Goal: Task Accomplishment & Management: Manage account settings

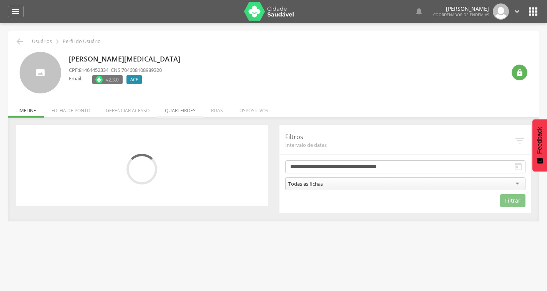
click at [190, 112] on li "Quarteirões" at bounding box center [180, 109] width 46 height 18
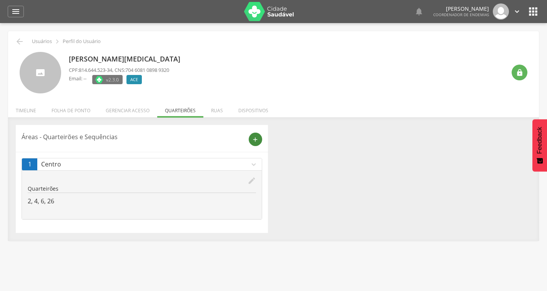
click at [254, 138] on icon "add" at bounding box center [255, 139] width 7 height 7
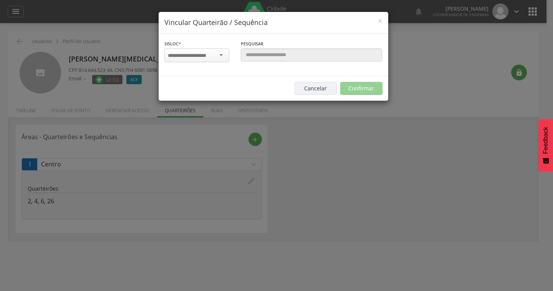
click at [218, 51] on div at bounding box center [196, 55] width 65 height 14
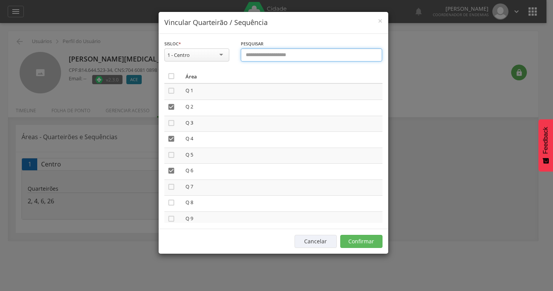
click at [260, 53] on input "text" at bounding box center [312, 54] width 142 height 13
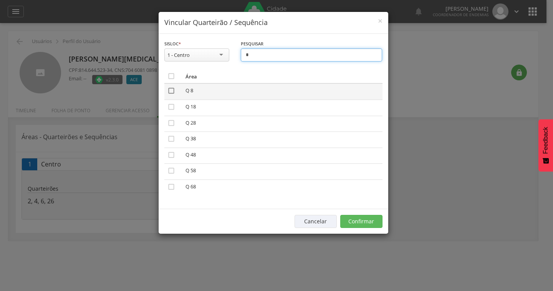
type input "*"
click at [171, 87] on icon "" at bounding box center [172, 91] width 8 height 8
click at [254, 55] on input "*" at bounding box center [312, 54] width 142 height 13
type input "*"
click at [172, 91] on icon "" at bounding box center [172, 91] width 8 height 8
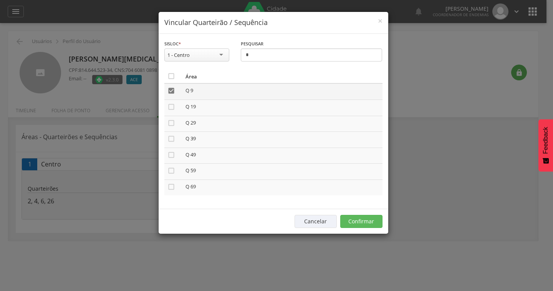
click at [169, 89] on icon "" at bounding box center [172, 91] width 8 height 8
click at [256, 55] on input "*" at bounding box center [312, 54] width 142 height 13
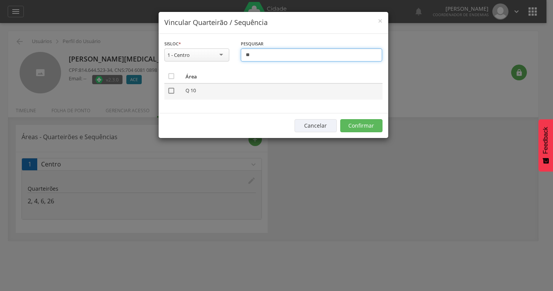
type input "**"
click at [172, 91] on icon "" at bounding box center [172, 91] width 8 height 8
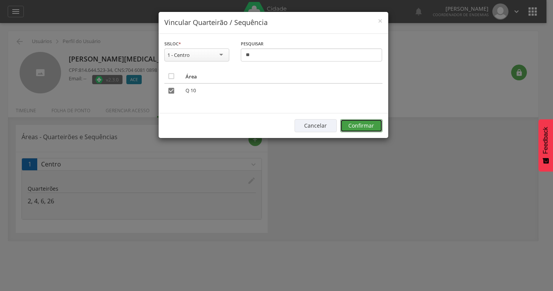
click at [357, 125] on button "Confirmar" at bounding box center [361, 125] width 42 height 13
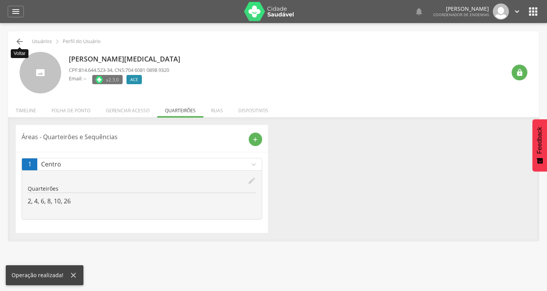
click at [16, 40] on icon "" at bounding box center [19, 41] width 9 height 9
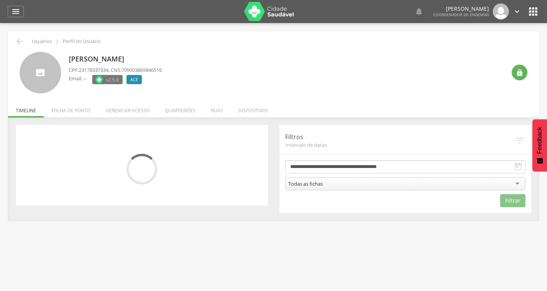
click at [366, 181] on div "Todas as fichas" at bounding box center [405, 183] width 241 height 13
click at [404, 112] on ul "Início Produtividade Timeline Folha de ponto Remapeamento Gerenciar acesso Quar…" at bounding box center [273, 110] width 531 height 7
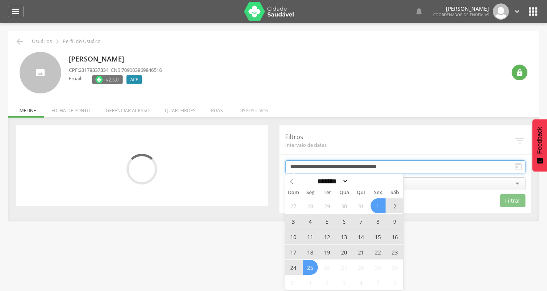
click at [376, 166] on input "**********" at bounding box center [405, 166] width 241 height 13
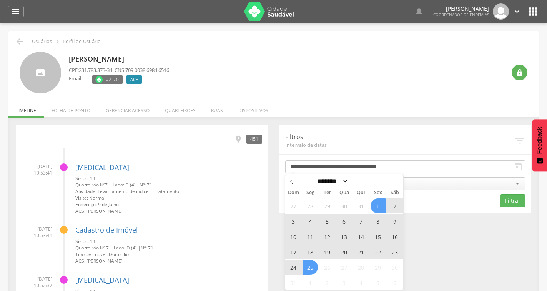
click at [319, 93] on div "Jose Hernandes Ribeiro CPF: 231.783.373-34 , CNS: 709 0038 6984 6516 Email: -- …" at bounding box center [287, 73] width 437 height 42
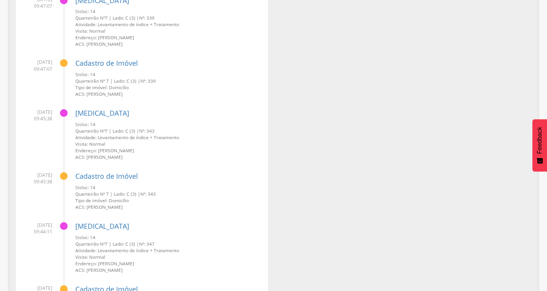
scroll to position [3227, 0]
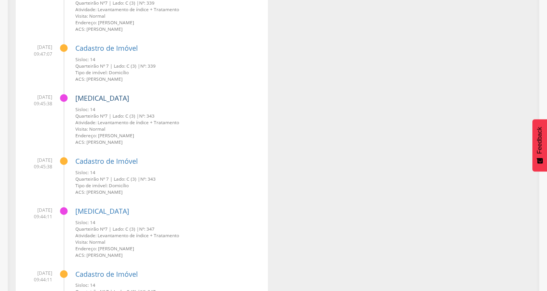
click at [88, 100] on link "[MEDICAL_DATA]" at bounding box center [102, 97] width 54 height 9
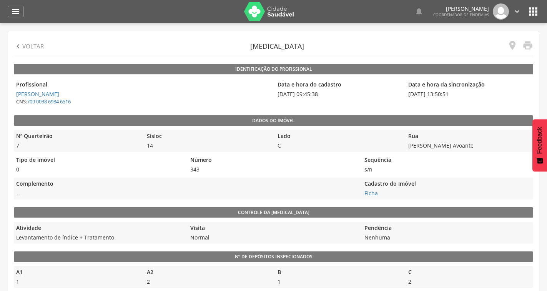
click at [373, 189] on link "Ficha" at bounding box center [370, 192] width 13 height 7
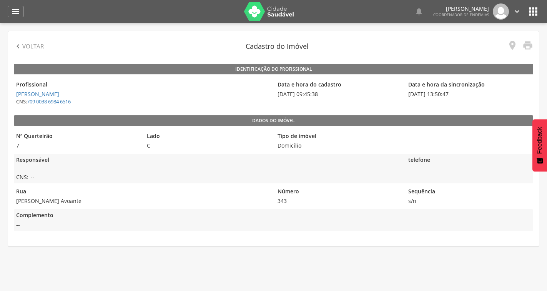
click at [15, 46] on icon "" at bounding box center [18, 46] width 8 height 8
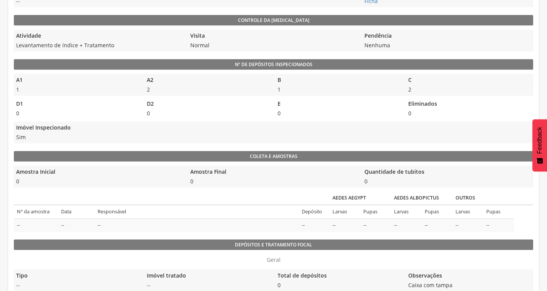
scroll to position [355, 0]
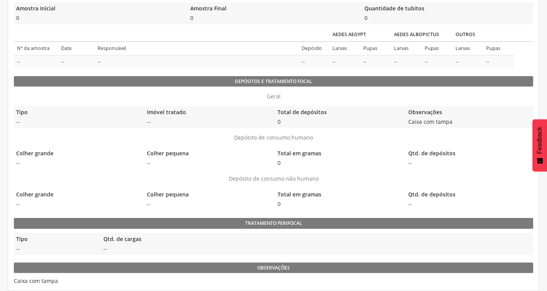
click at [340, 172] on div "Dados do imóvel Nº Quarteirão 7 Sisloc 14 Lado C Rua Cel Caetano Afonso - Pega …" at bounding box center [273, 22] width 519 height 525
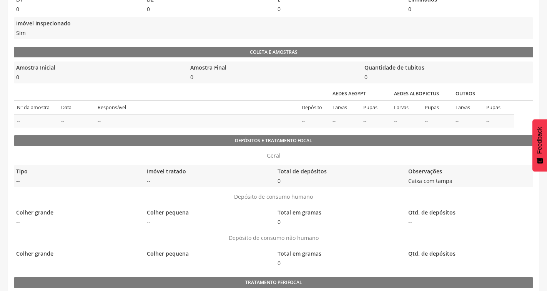
scroll to position [279, 0]
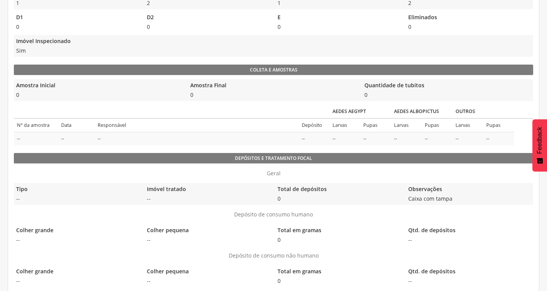
click at [121, 120] on td "Responsável" at bounding box center [197, 124] width 204 height 13
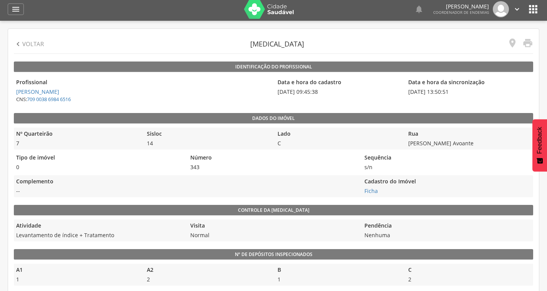
scroll to position [0, 0]
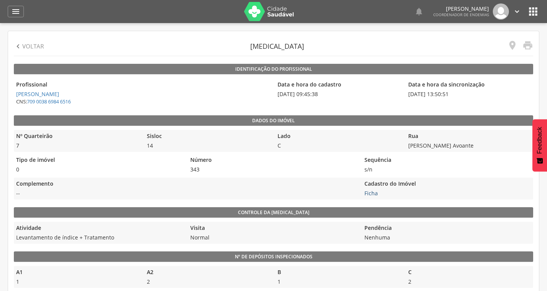
click at [370, 196] on link "Ficha" at bounding box center [370, 192] width 13 height 7
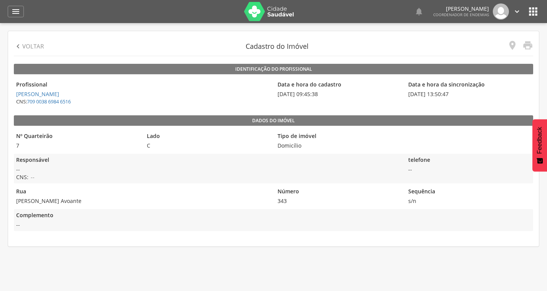
scroll to position [23, 0]
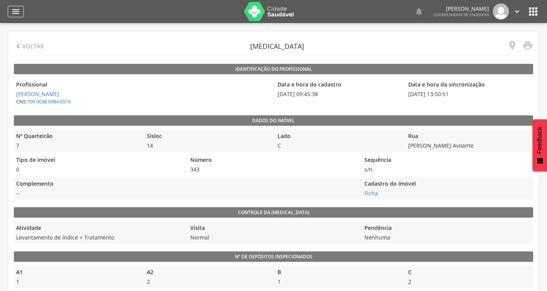
click at [15, 13] on icon "" at bounding box center [15, 11] width 9 height 9
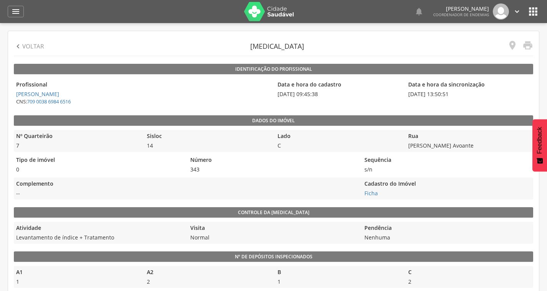
click at [19, 45] on icon "" at bounding box center [18, 46] width 8 height 8
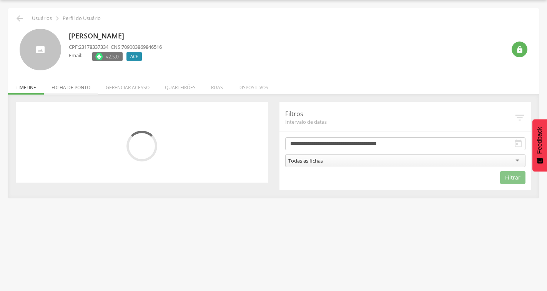
click at [78, 88] on li "Folha de ponto" at bounding box center [71, 85] width 54 height 18
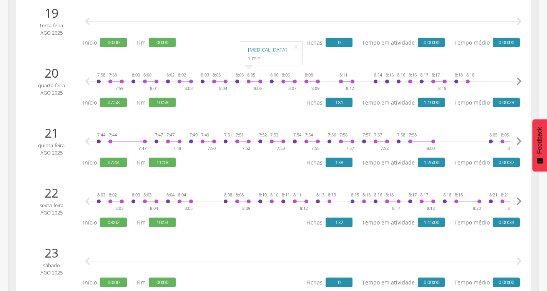
scroll to position [1250, 0]
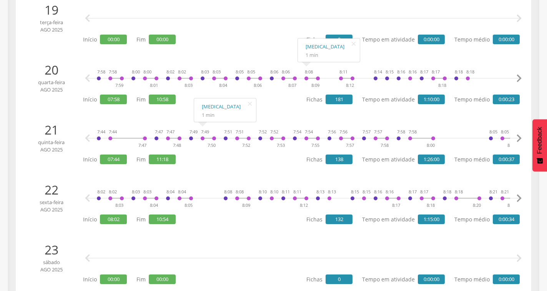
click at [517, 75] on icon "" at bounding box center [518, 78] width 15 height 15
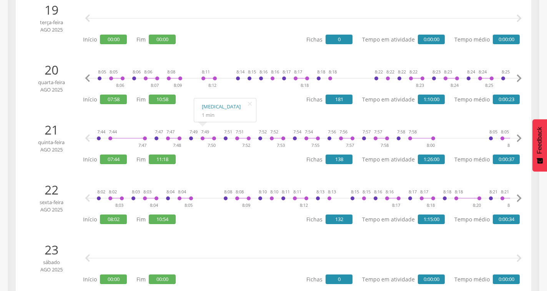
click at [517, 75] on icon "" at bounding box center [518, 78] width 15 height 15
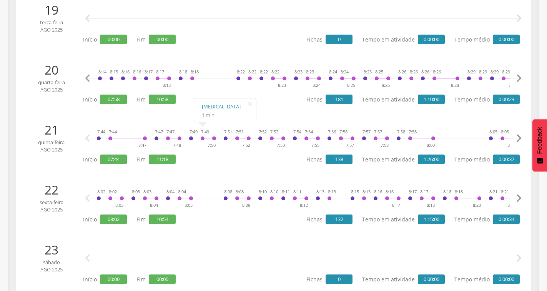
click at [517, 75] on icon "" at bounding box center [518, 78] width 15 height 15
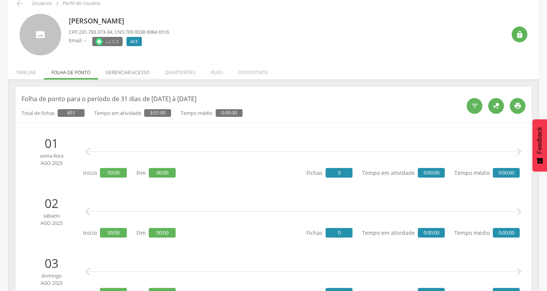
scroll to position [0, 0]
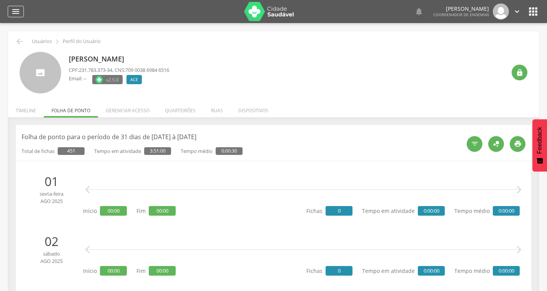
click at [18, 12] on icon "" at bounding box center [15, 11] width 9 height 9
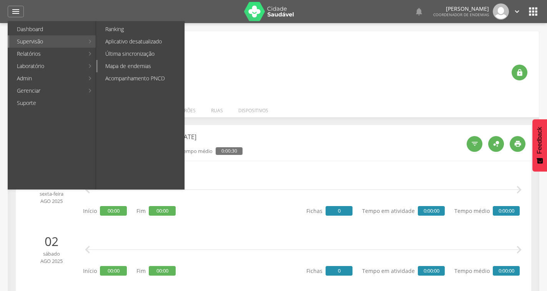
click at [128, 65] on link "Mapa de endemias" at bounding box center [141, 66] width 86 height 12
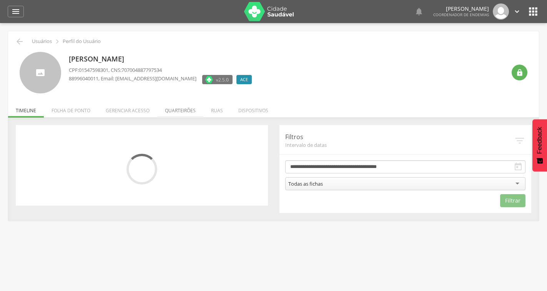
click at [173, 107] on li "Quarteirões" at bounding box center [180, 109] width 46 height 18
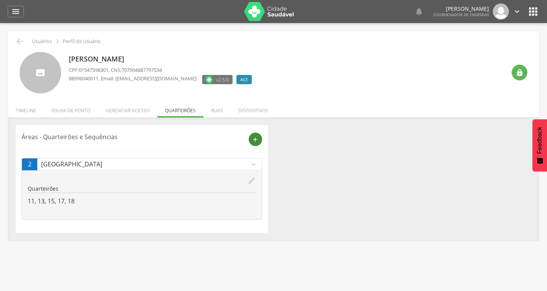
click at [252, 139] on icon "add" at bounding box center [255, 139] width 7 height 7
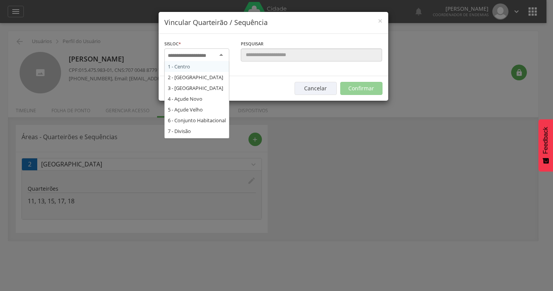
click at [210, 56] on input "select-one" at bounding box center [192, 55] width 48 height 7
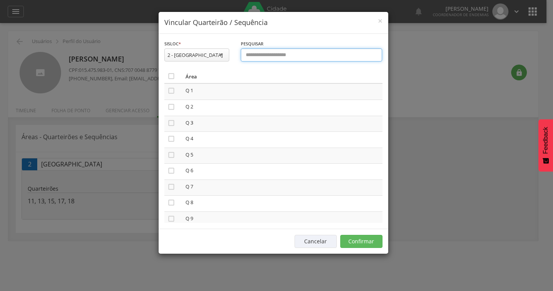
click at [271, 55] on input "text" at bounding box center [312, 54] width 142 height 13
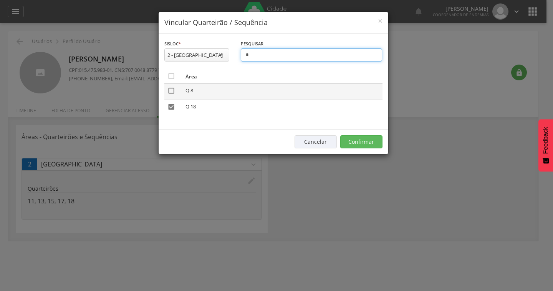
type input "*"
click at [168, 92] on icon "" at bounding box center [172, 91] width 8 height 8
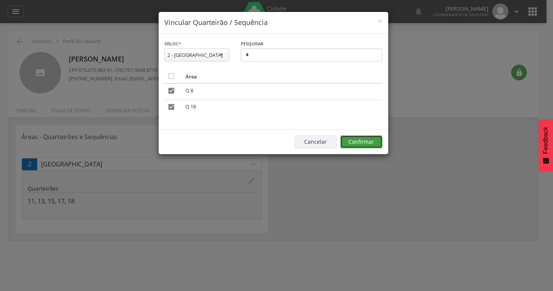
click at [355, 139] on button "Confirmar" at bounding box center [361, 141] width 42 height 13
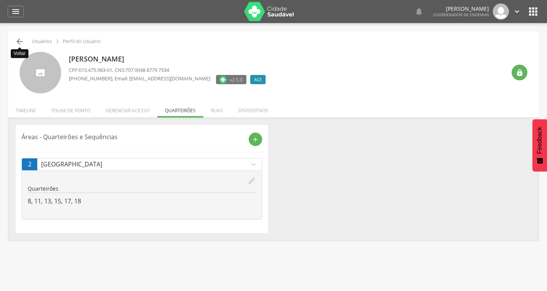
click at [17, 42] on icon "" at bounding box center [19, 41] width 9 height 9
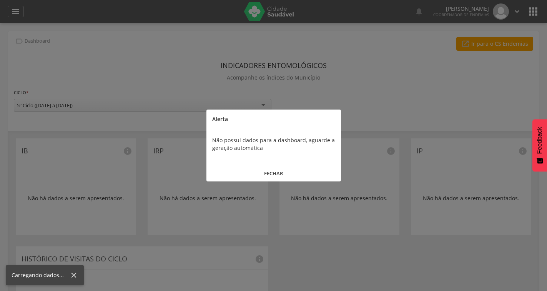
click at [274, 171] on button "FECHAR" at bounding box center [273, 173] width 134 height 17
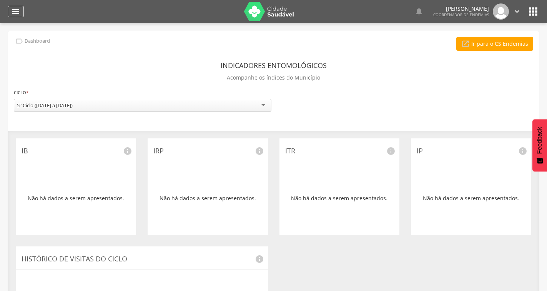
click at [14, 12] on icon "" at bounding box center [15, 11] width 9 height 9
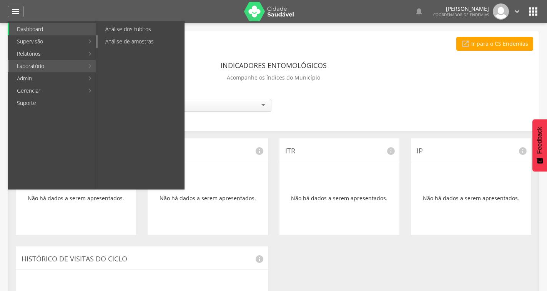
click at [126, 40] on link "Análise de amostras" at bounding box center [141, 41] width 86 height 12
type input "**********"
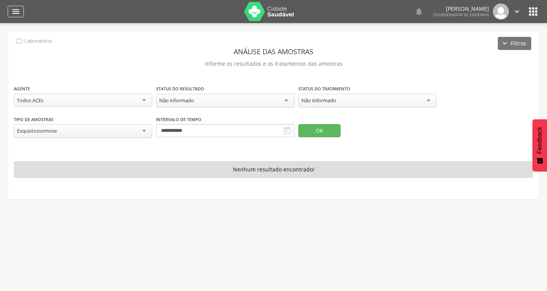
click at [13, 7] on div "" at bounding box center [16, 12] width 16 height 12
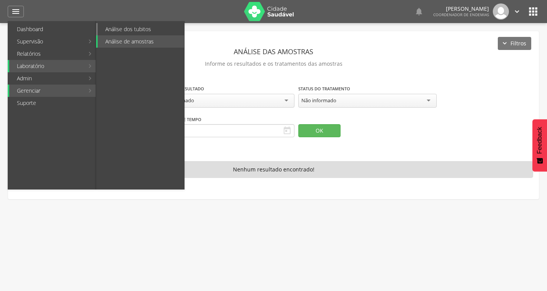
click at [137, 27] on link "Análise dos tubitos" at bounding box center [141, 29] width 86 height 12
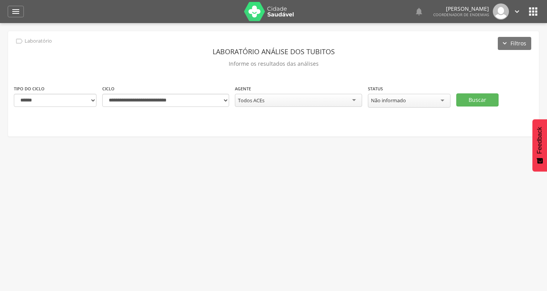
click at [425, 102] on div "Não informado" at bounding box center [409, 101] width 83 height 14
click at [465, 95] on button "Buscar" at bounding box center [477, 99] width 42 height 13
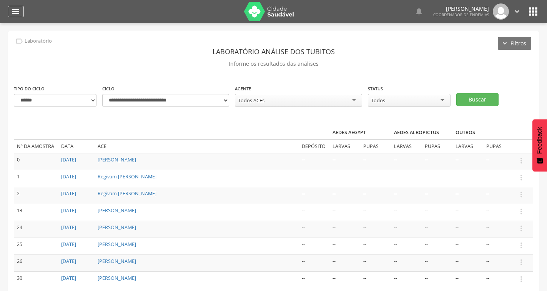
click at [17, 14] on icon "" at bounding box center [15, 11] width 9 height 9
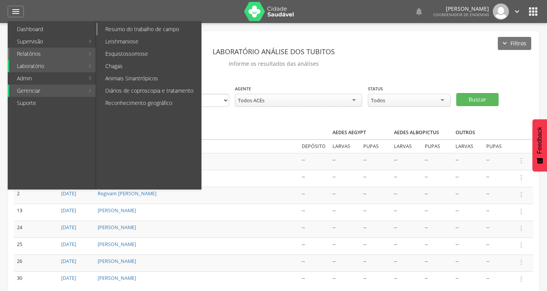
click at [127, 30] on link "Resumo do trabalho de campo" at bounding box center [149, 29] width 103 height 12
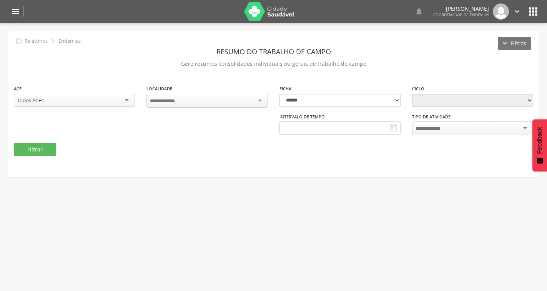
type input "**********"
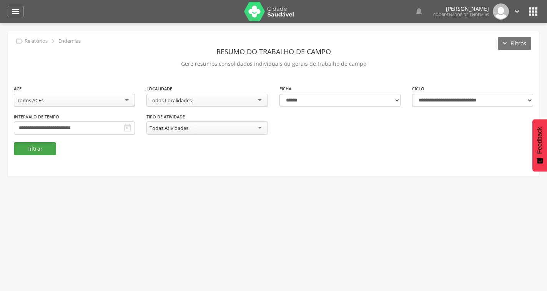
click at [39, 151] on button "Filtrar" at bounding box center [35, 148] width 42 height 13
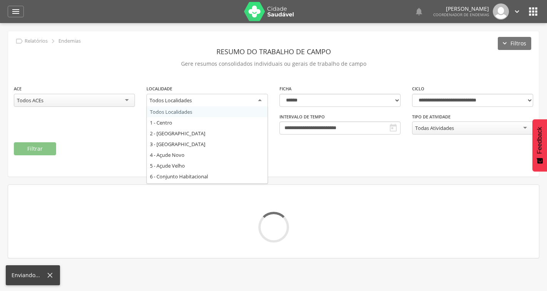
click at [205, 103] on div "Todos Localidades" at bounding box center [206, 101] width 121 height 14
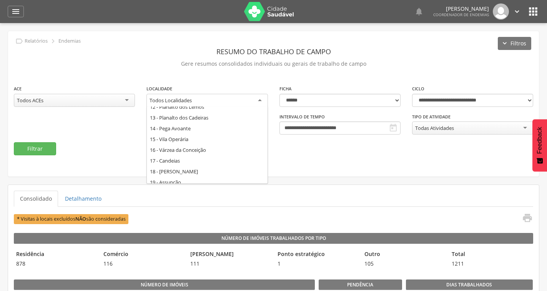
scroll to position [138, 0]
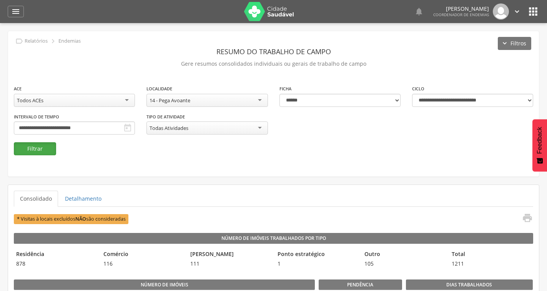
click at [38, 151] on button "Filtrar" at bounding box center [35, 148] width 42 height 13
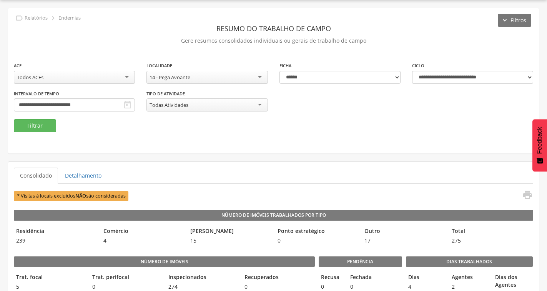
scroll to position [0, 0]
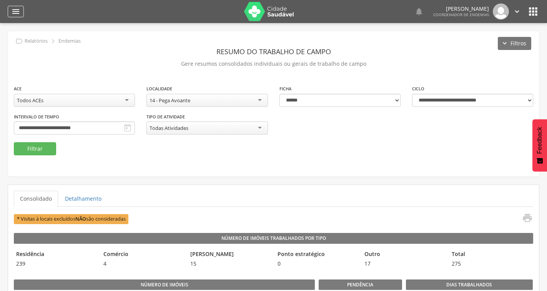
click at [19, 9] on icon "" at bounding box center [15, 11] width 9 height 9
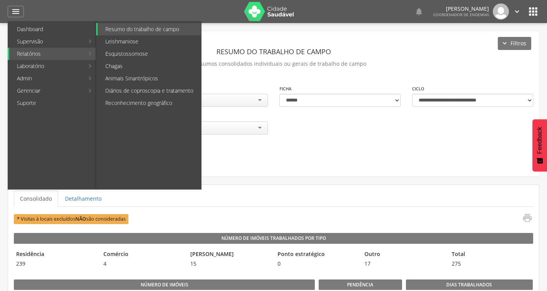
click at [86, 55] on li "Relatórios Resumo do trabalho de campo Leishmaniose Esquistossomose Chagas Anim…" at bounding box center [52, 54] width 88 height 12
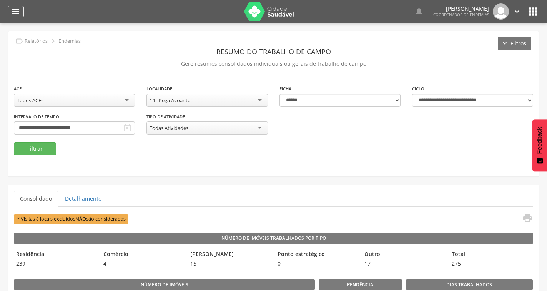
click at [18, 13] on icon "" at bounding box center [15, 11] width 9 height 9
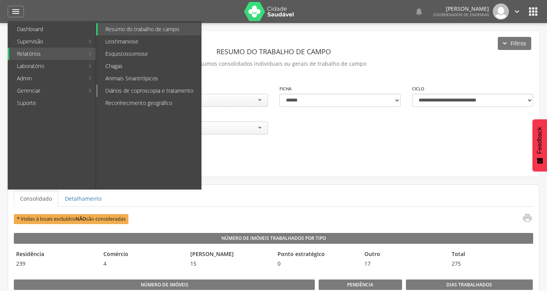
click at [153, 88] on link "Diários de coproscopia e tratamento" at bounding box center [149, 91] width 103 height 12
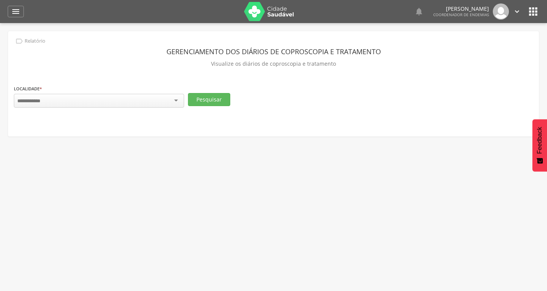
click at [162, 102] on div at bounding box center [99, 101] width 170 height 14
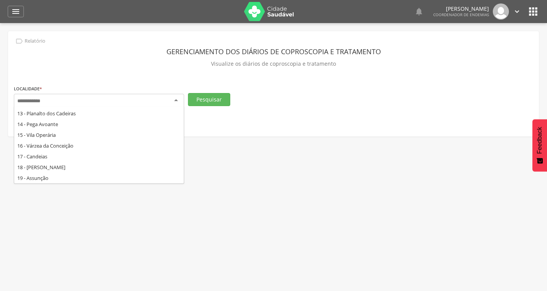
scroll to position [100, 0]
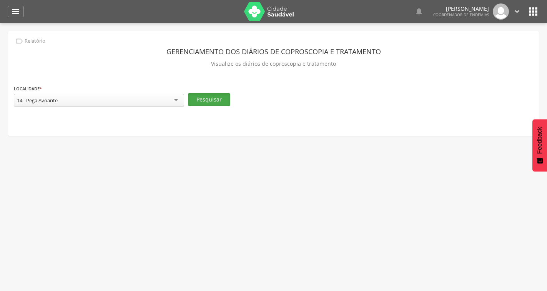
click at [222, 95] on button "Pesquisar" at bounding box center [209, 99] width 42 height 13
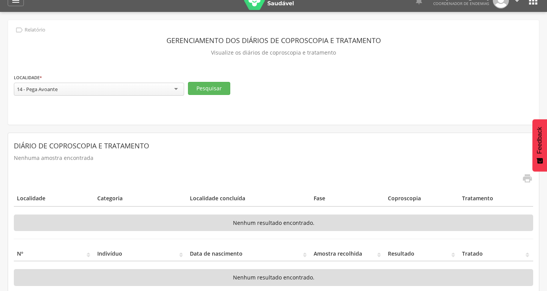
scroll to position [0, 0]
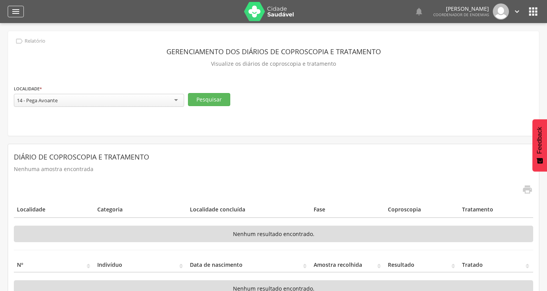
click at [11, 14] on icon "" at bounding box center [15, 11] width 9 height 9
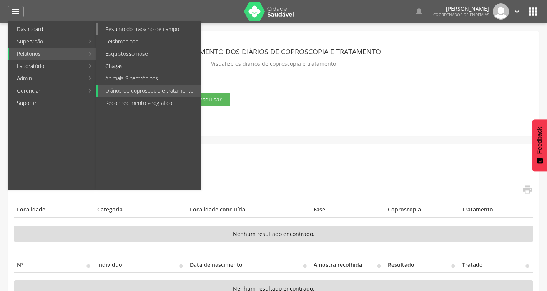
click at [137, 35] on link "Resumo do trabalho de campo" at bounding box center [149, 29] width 103 height 12
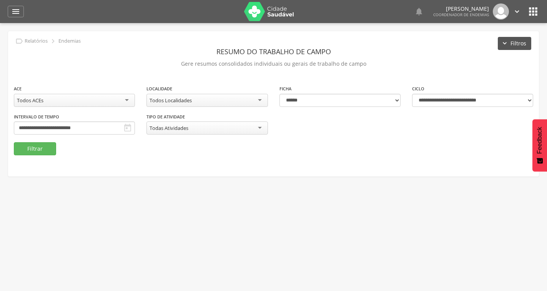
click at [522, 38] on button "Filtros" at bounding box center [514, 43] width 33 height 13
click at [520, 42] on button "Filtros" at bounding box center [514, 43] width 33 height 13
click at [38, 147] on button "Filtrar" at bounding box center [35, 148] width 42 height 13
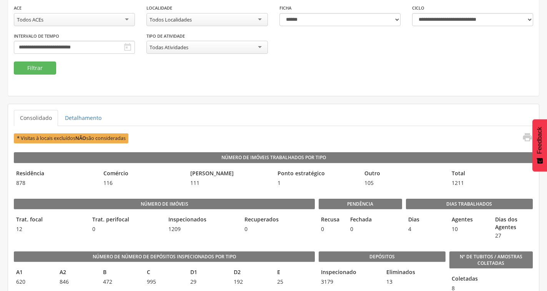
scroll to position [38, 0]
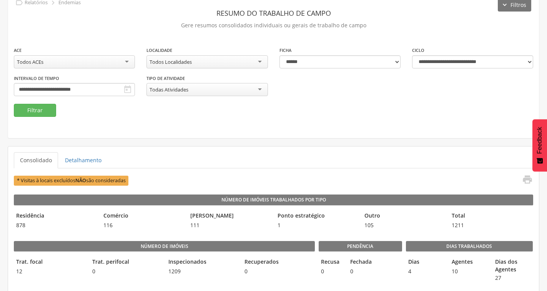
click at [128, 88] on icon "" at bounding box center [127, 89] width 9 height 9
click at [118, 90] on input "**********" at bounding box center [74, 89] width 121 height 13
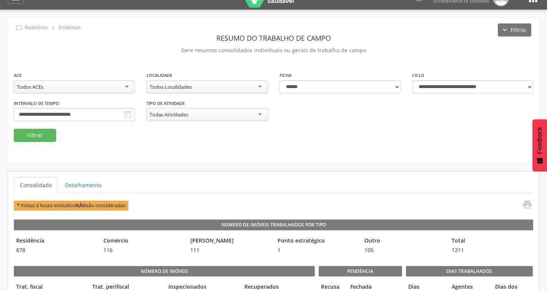
scroll to position [0, 0]
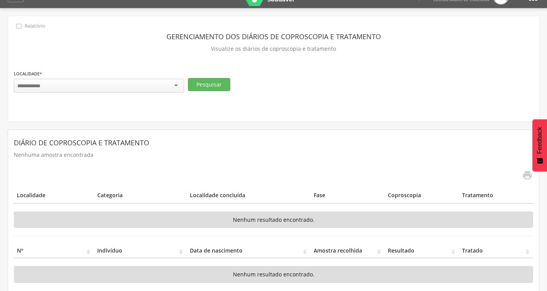
scroll to position [23, 0]
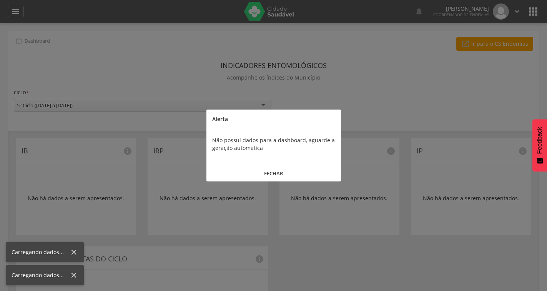
click at [275, 170] on button "FECHAR" at bounding box center [273, 173] width 134 height 17
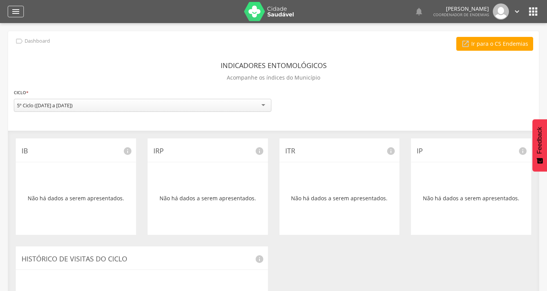
click at [12, 14] on icon "" at bounding box center [15, 11] width 9 height 9
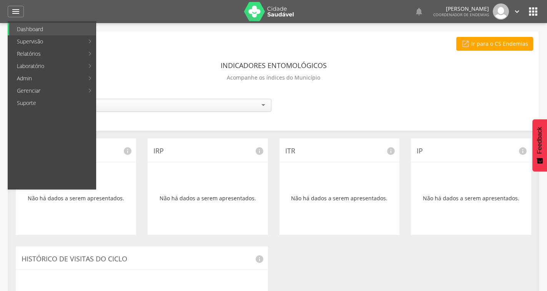
click at [133, 103] on link "Reconhecimento geográfico" at bounding box center [149, 103] width 103 height 12
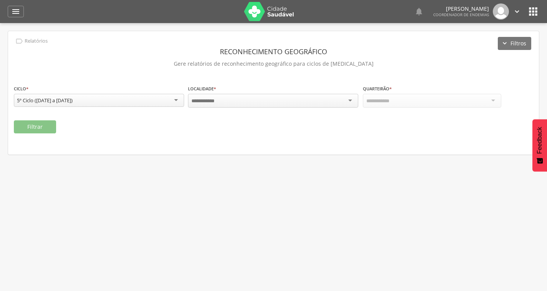
click at [295, 97] on div at bounding box center [273, 101] width 170 height 14
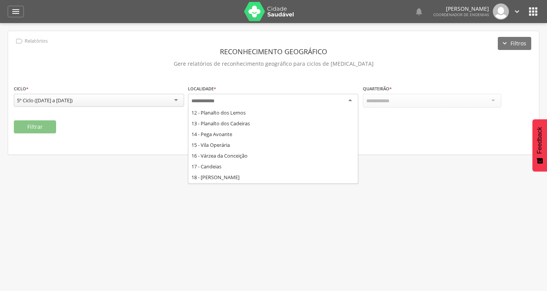
scroll to position [77, 0]
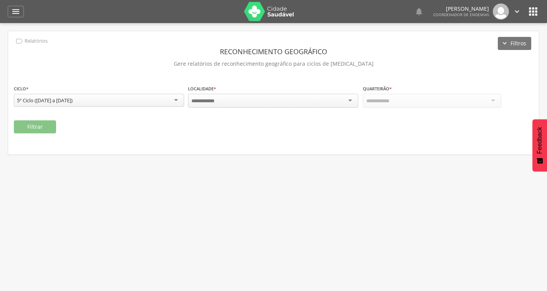
click at [455, 241] on div " Usuários  Perfil do Usuário ROBIN RODRIGUES OLIVEIRA DA SILVA CPF: 000.000.0…" at bounding box center [273, 168] width 547 height 291
click at [17, 6] on div "" at bounding box center [16, 12] width 16 height 12
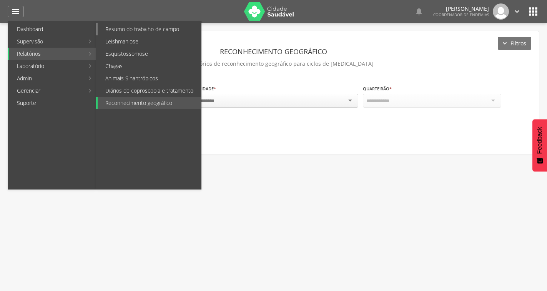
click at [147, 33] on link "Resumo do trabalho de campo" at bounding box center [149, 29] width 103 height 12
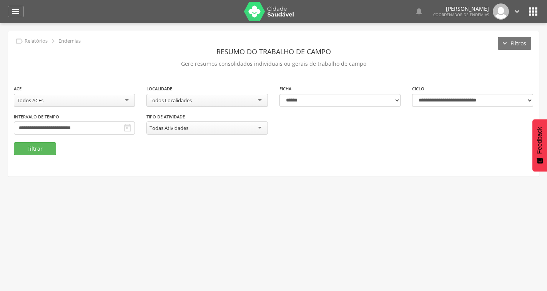
click at [227, 132] on div "Todas Atividades" at bounding box center [206, 127] width 121 height 13
click at [117, 62] on p "Gere resumos consolidados individuais ou gerais de trabalho de campo" at bounding box center [273, 63] width 519 height 11
click at [254, 102] on div "Todos Localidades" at bounding box center [206, 100] width 121 height 13
click at [151, 44] on div "**********" at bounding box center [273, 103] width 531 height 145
click at [15, 8] on icon "" at bounding box center [15, 11] width 9 height 9
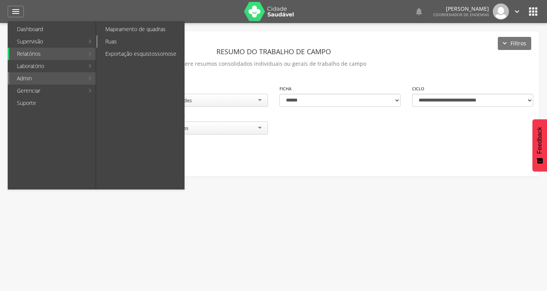
click at [119, 43] on link "Ruas" at bounding box center [141, 41] width 86 height 12
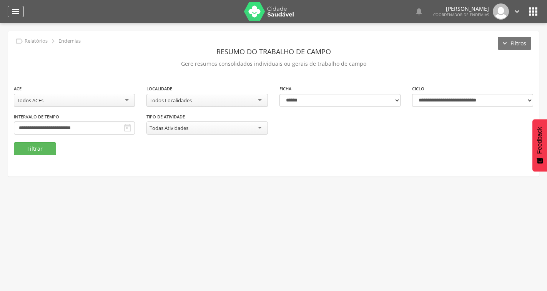
click at [22, 8] on div "" at bounding box center [16, 12] width 16 height 12
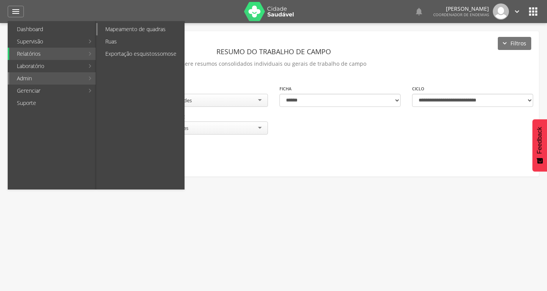
click at [135, 30] on link "Mapeamento de quadras" at bounding box center [141, 29] width 86 height 12
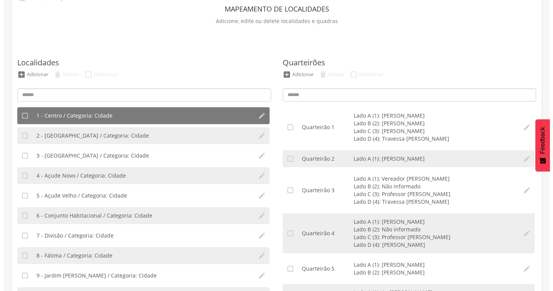
scroll to position [63, 0]
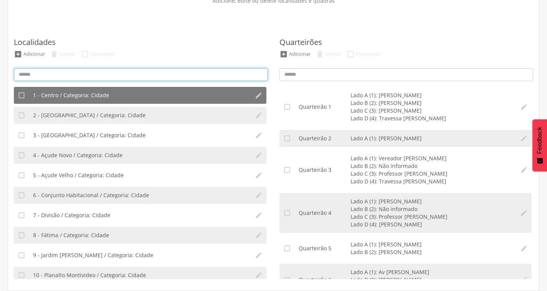
click at [103, 73] on input at bounding box center [141, 74] width 254 height 13
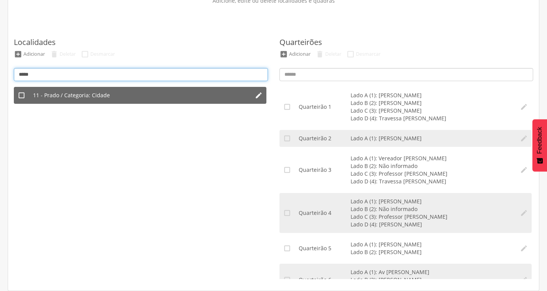
type input "*****"
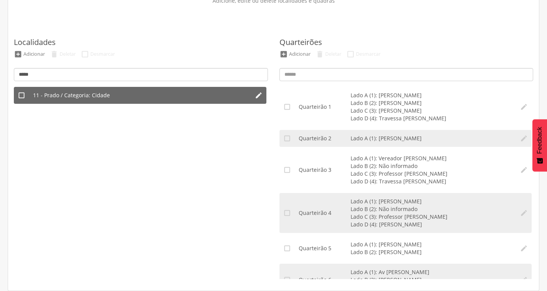
click at [80, 93] on span "11 - Prado / Categoria: Cidade" at bounding box center [71, 95] width 77 height 8
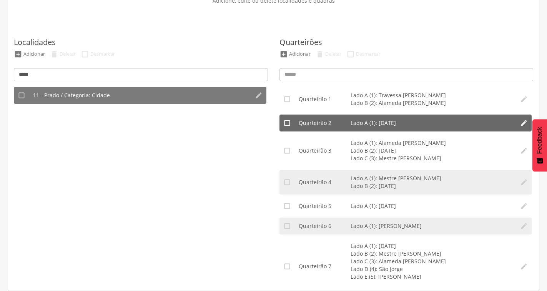
click at [520, 122] on icon "" at bounding box center [524, 123] width 8 height 8
type input "*"
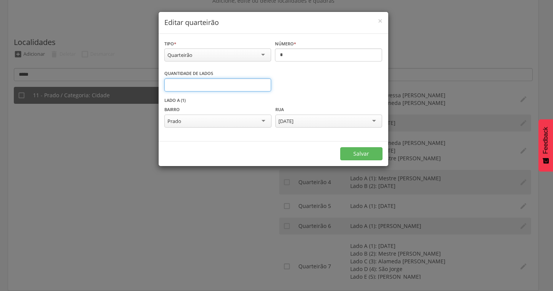
type input "*"
click at [265, 83] on input "*" at bounding box center [217, 84] width 107 height 13
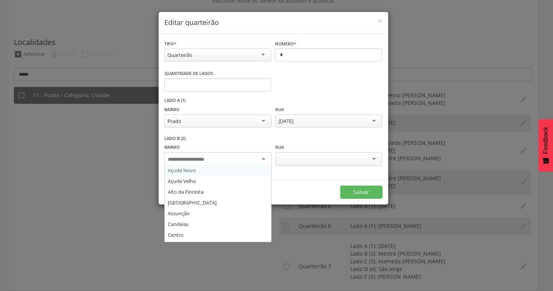
click at [260, 163] on div at bounding box center [217, 159] width 107 height 14
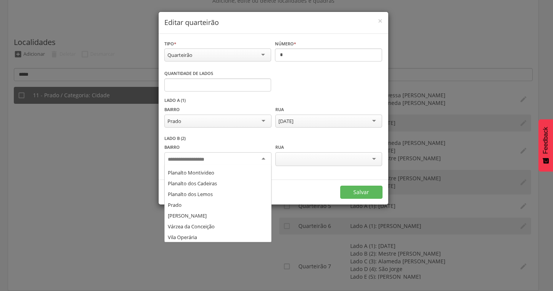
scroll to position [128, 0]
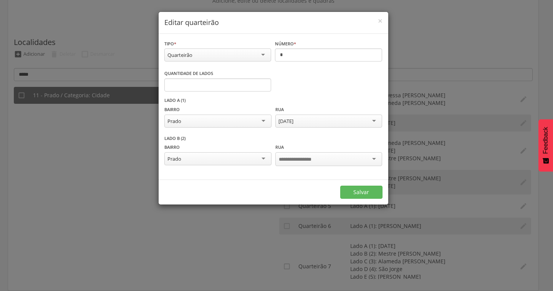
click at [305, 156] on input "select-one" at bounding box center [301, 159] width 45 height 7
type input "*"
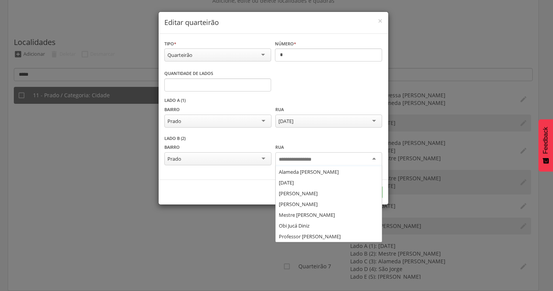
scroll to position [0, 0]
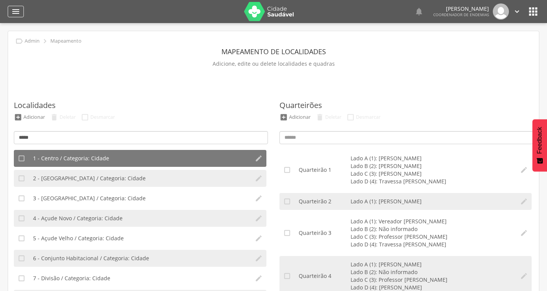
click at [17, 8] on icon "" at bounding box center [15, 11] width 9 height 9
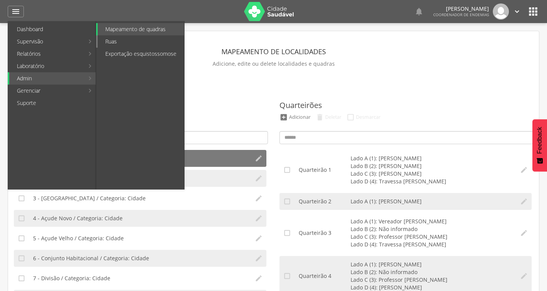
click at [129, 43] on link "Ruas" at bounding box center [141, 41] width 86 height 12
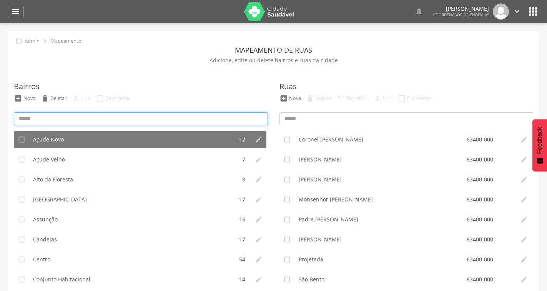
click at [78, 116] on input at bounding box center [141, 118] width 254 height 13
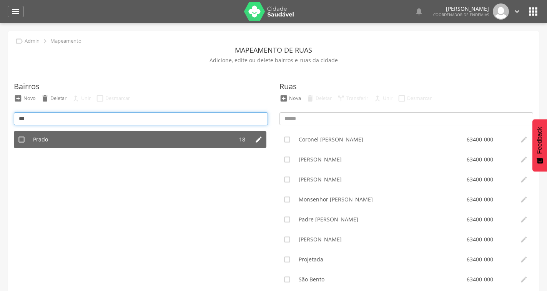
type input "***"
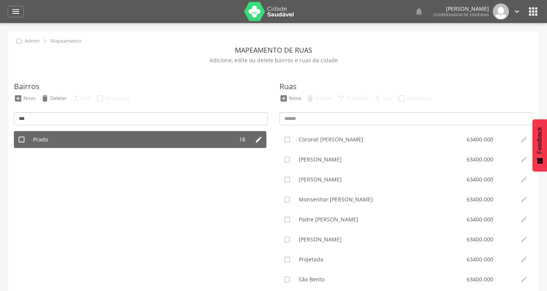
click at [74, 140] on li "Prado" at bounding box center [131, 139] width 204 height 17
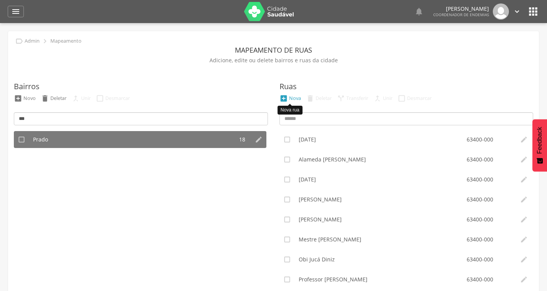
click at [290, 96] on div "Nova" at bounding box center [295, 98] width 12 height 7
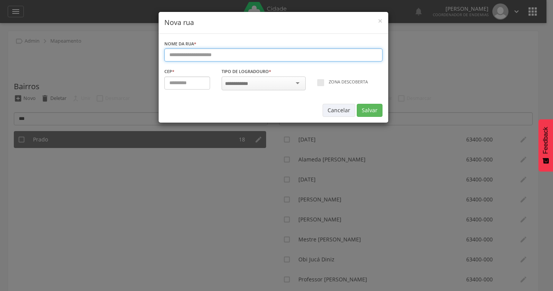
click at [202, 55] on input "text" at bounding box center [273, 54] width 218 height 13
type input "*********"
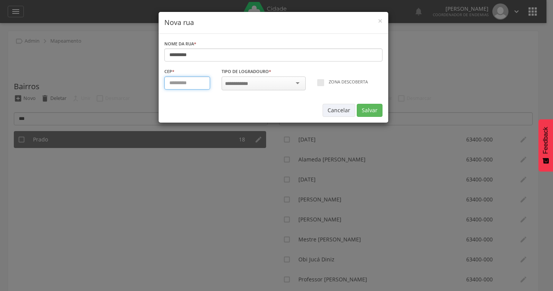
click at [179, 88] on input "text" at bounding box center [187, 82] width 46 height 13
type input "*********"
click at [244, 82] on input "select-one" at bounding box center [239, 83] width 28 height 7
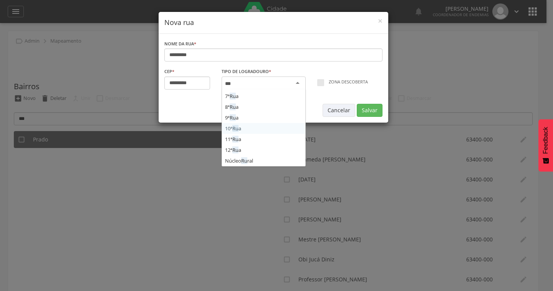
scroll to position [138, 0]
type input "***"
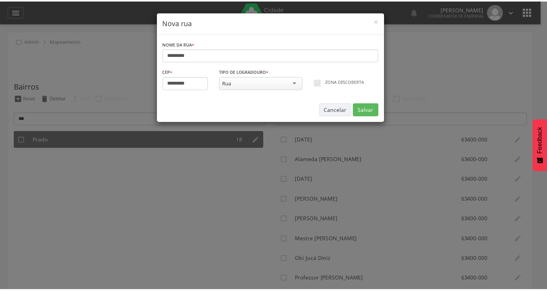
scroll to position [0, 0]
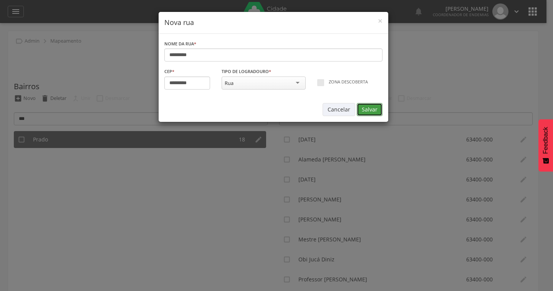
click at [378, 109] on button "Salvar" at bounding box center [370, 109] width 26 height 13
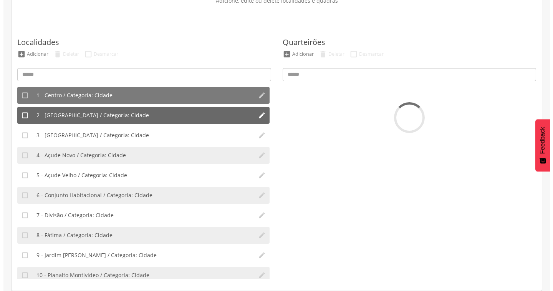
scroll to position [63, 0]
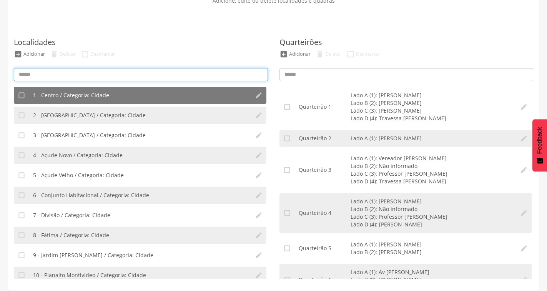
click at [146, 73] on input at bounding box center [141, 74] width 254 height 13
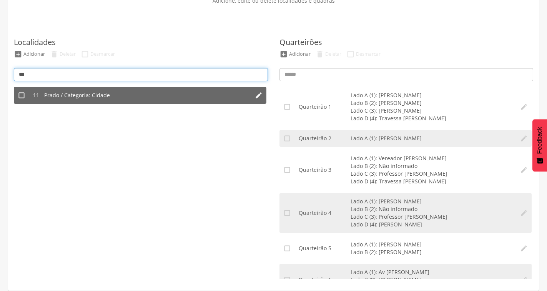
type input "***"
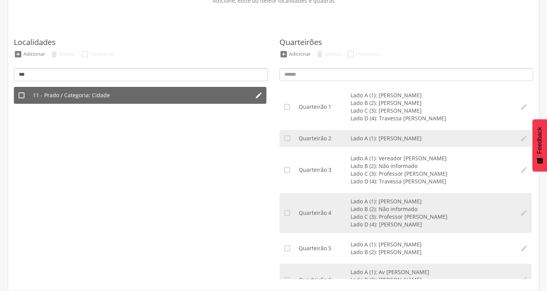
click at [96, 92] on span "11 - Prado / Categoria: Cidade" at bounding box center [71, 95] width 77 height 8
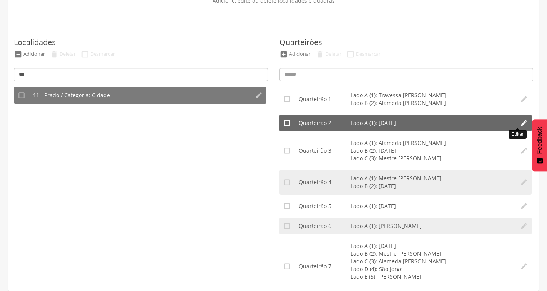
click at [520, 121] on icon "" at bounding box center [524, 123] width 8 height 8
type input "*"
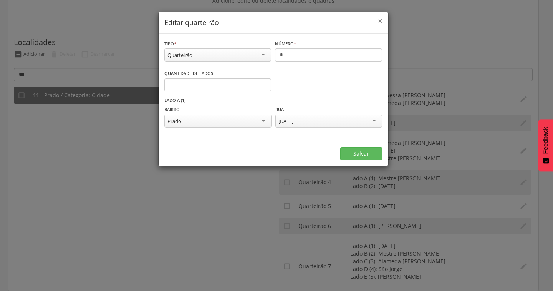
click at [380, 20] on span "×" at bounding box center [380, 20] width 5 height 11
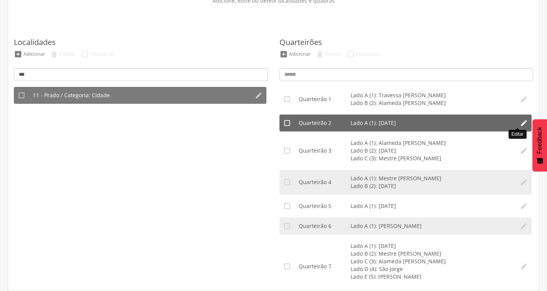
click at [520, 126] on icon "" at bounding box center [524, 123] width 8 height 8
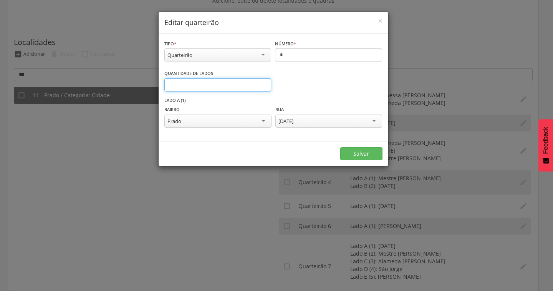
type input "*"
click at [263, 85] on input "*" at bounding box center [217, 84] width 107 height 13
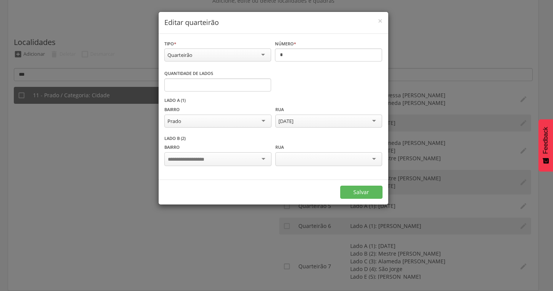
click at [247, 160] on div at bounding box center [217, 159] width 107 height 14
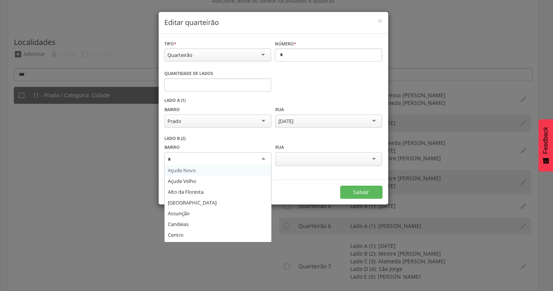
type input "**"
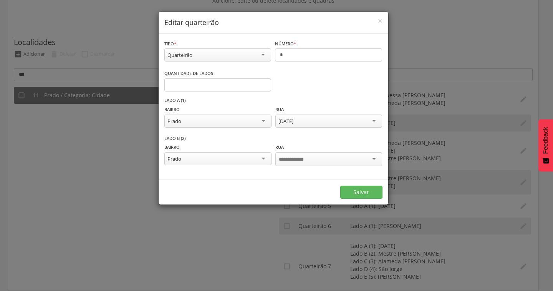
scroll to position [0, 0]
click at [312, 164] on div at bounding box center [328, 159] width 107 height 14
type input "*****"
click at [363, 192] on button "Salvar" at bounding box center [361, 191] width 42 height 13
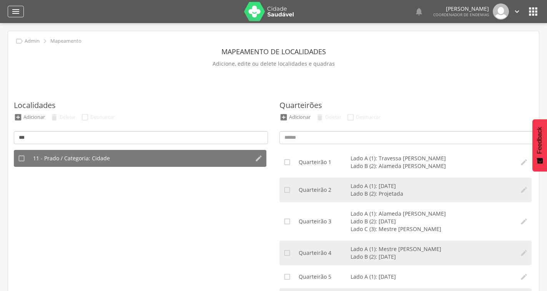
click at [19, 14] on icon "" at bounding box center [15, 11] width 9 height 9
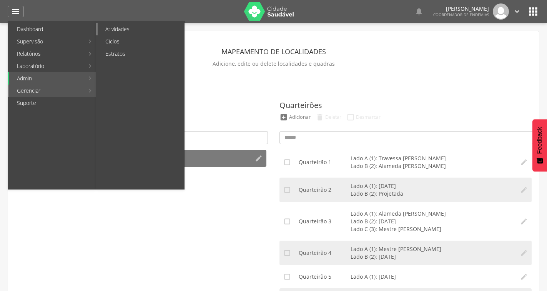
click at [128, 24] on link "Atividades" at bounding box center [141, 29] width 86 height 12
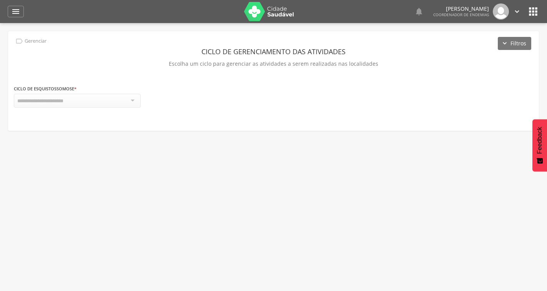
click at [122, 98] on div at bounding box center [77, 101] width 127 height 14
click at [128, 99] on div at bounding box center [77, 101] width 127 height 14
click at [128, 100] on div at bounding box center [77, 101] width 127 height 14
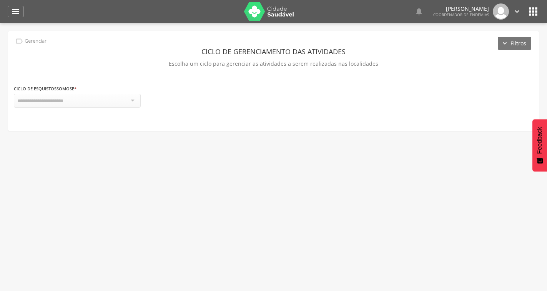
drag, startPoint x: 137, startPoint y: 98, endPoint x: 43, endPoint y: 46, distance: 107.3
click at [136, 98] on div at bounding box center [77, 101] width 127 height 14
click at [28, 40] on p "Gerenciar" at bounding box center [36, 41] width 22 height 6
click at [18, 8] on icon "" at bounding box center [15, 11] width 9 height 9
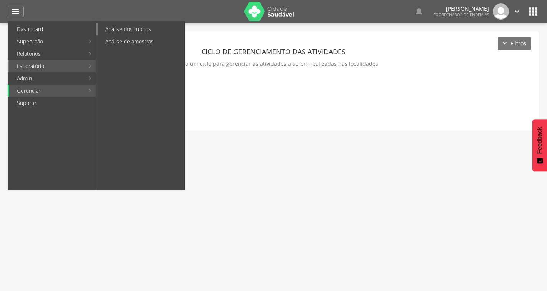
click at [134, 28] on link "Análise dos tubitos" at bounding box center [141, 29] width 86 height 12
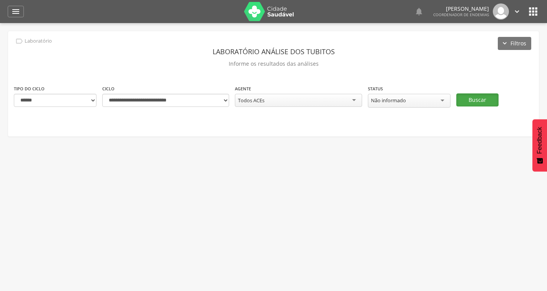
click at [460, 97] on button "Buscar" at bounding box center [477, 99] width 42 height 13
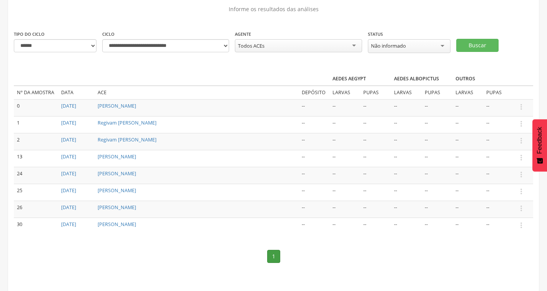
scroll to position [55, 0]
click at [270, 257] on link "1" at bounding box center [273, 255] width 13 height 13
click at [76, 102] on link "[DATE]" at bounding box center [68, 105] width 15 height 7
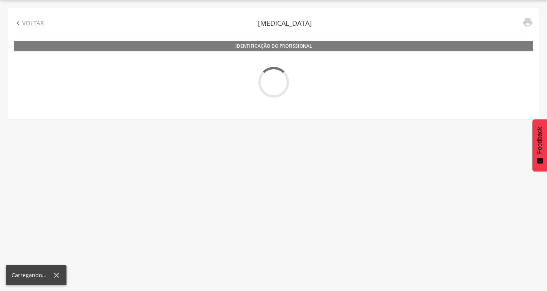
scroll to position [23, 0]
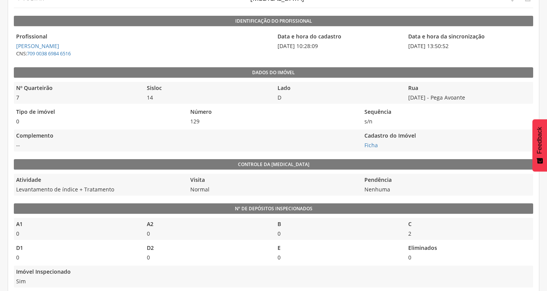
scroll to position [23, 0]
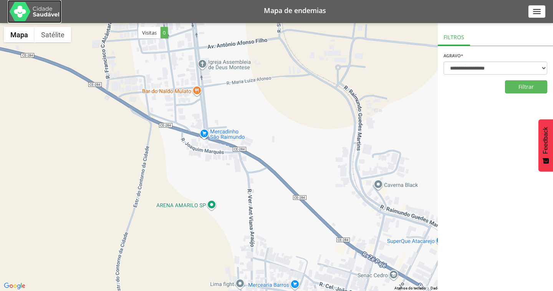
click at [23, 12] on img at bounding box center [35, 11] width 50 height 19
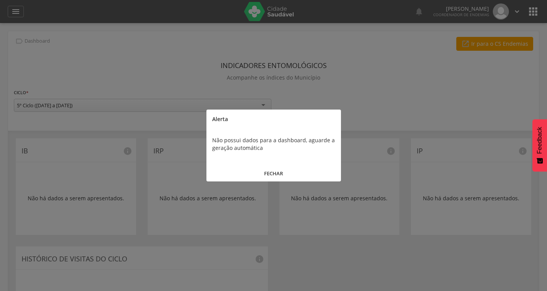
click at [280, 174] on button "FECHAR" at bounding box center [273, 173] width 134 height 17
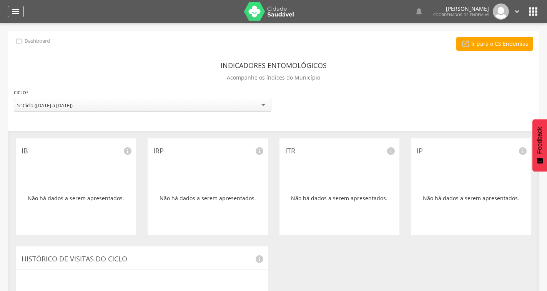
click at [14, 9] on icon "" at bounding box center [15, 11] width 9 height 9
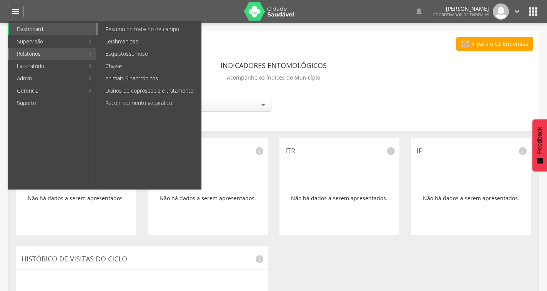
click at [146, 32] on link "Resumo do trabalho de campo" at bounding box center [149, 29] width 103 height 12
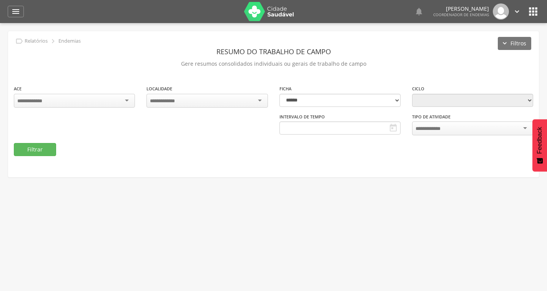
type input "**********"
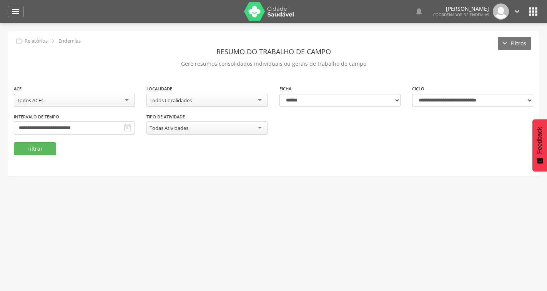
click at [224, 129] on div "Todas Atividades" at bounding box center [206, 127] width 121 height 13
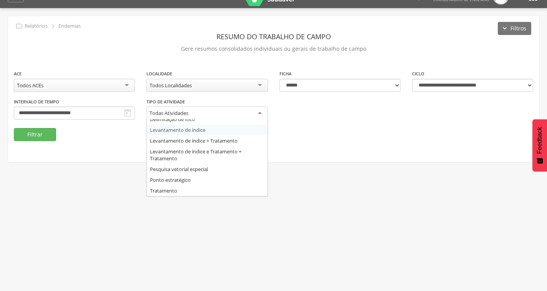
scroll to position [23, 0]
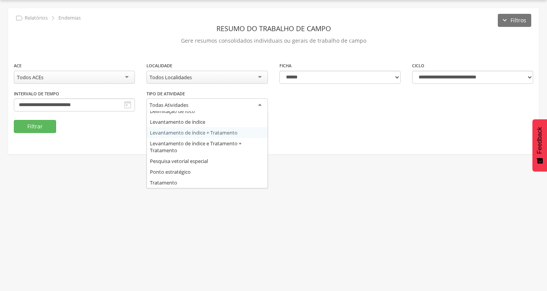
click at [126, 36] on p "Gere resumos consolidados individuais ou gerais de trabalho de campo" at bounding box center [273, 40] width 519 height 11
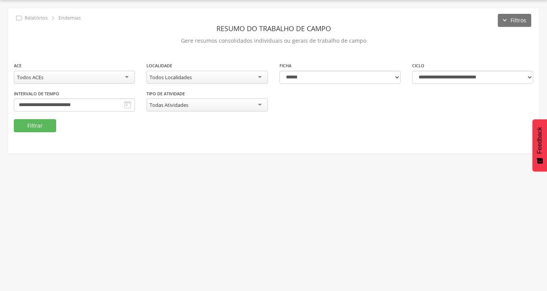
click at [218, 78] on div "Todos Localidades" at bounding box center [206, 77] width 121 height 13
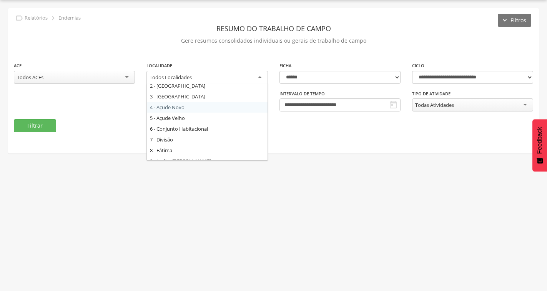
scroll to position [38, 0]
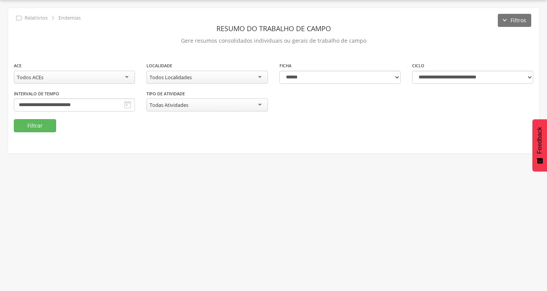
click at [204, 75] on div "Todos Localidades" at bounding box center [206, 77] width 121 height 13
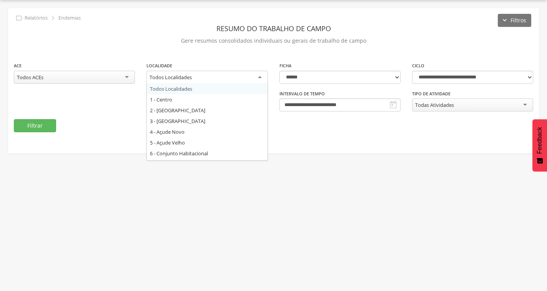
click at [204, 75] on div "Todos Localidades" at bounding box center [206, 78] width 121 height 14
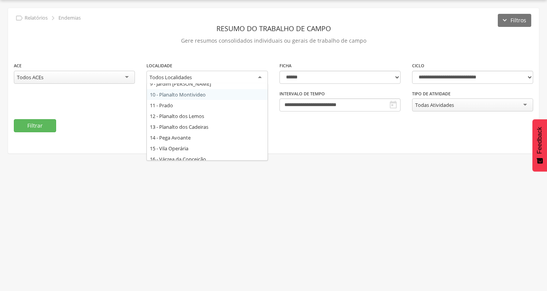
scroll to position [138, 0]
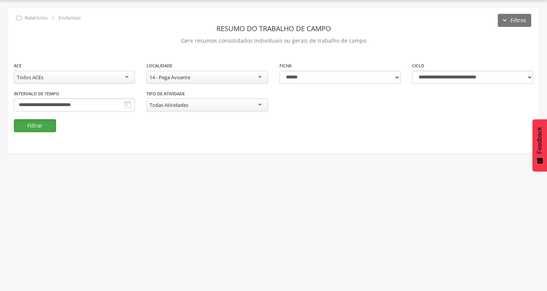
click at [43, 120] on button "Filtrar" at bounding box center [35, 125] width 42 height 13
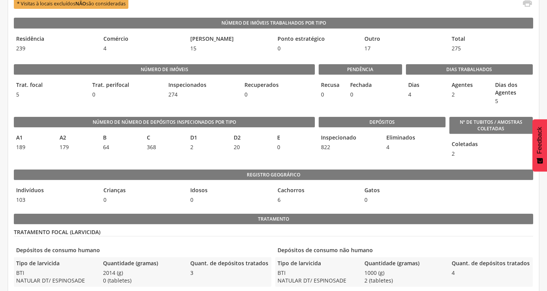
scroll to position [177, 0]
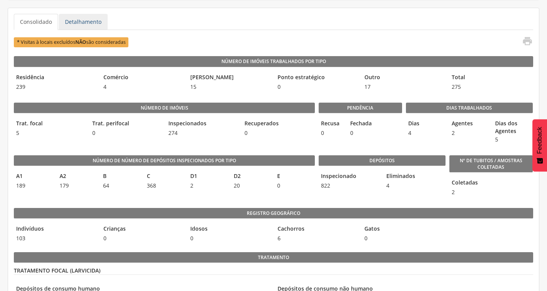
click at [86, 19] on link "Detalhamento" at bounding box center [83, 22] width 49 height 16
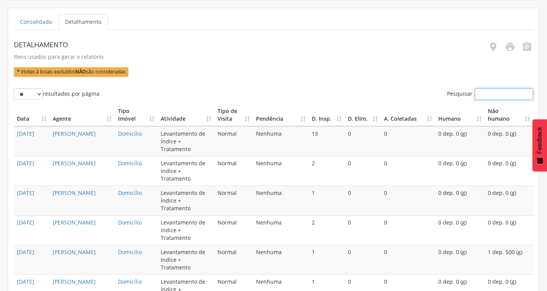
click at [475, 97] on input "Pesquisar" at bounding box center [504, 94] width 58 height 12
type input "*"
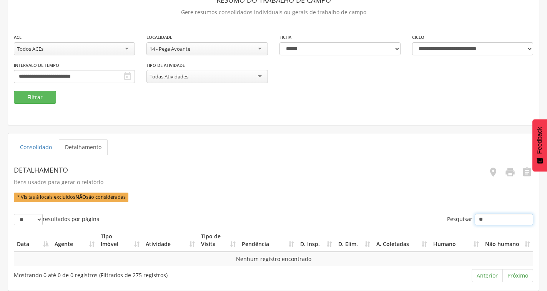
type input "*"
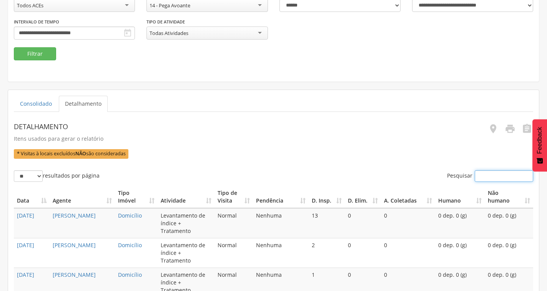
scroll to position [64, 0]
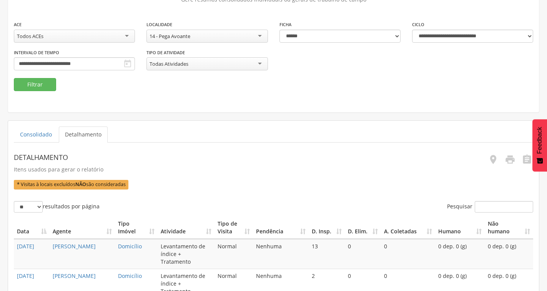
click at [43, 204] on label "** ** ** *** resultados por página" at bounding box center [57, 207] width 86 height 12
click at [43, 204] on select "** ** ** ***" at bounding box center [28, 207] width 29 height 12
click at [37, 206] on select "** ** ** ***" at bounding box center [28, 207] width 29 height 12
select select "***"
click at [14, 201] on select "** ** ** ***" at bounding box center [28, 207] width 29 height 12
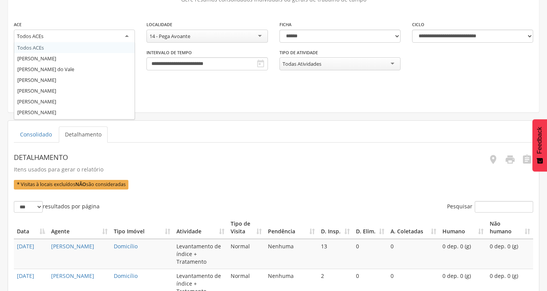
click at [104, 33] on div "Todos ACEs" at bounding box center [74, 37] width 121 height 14
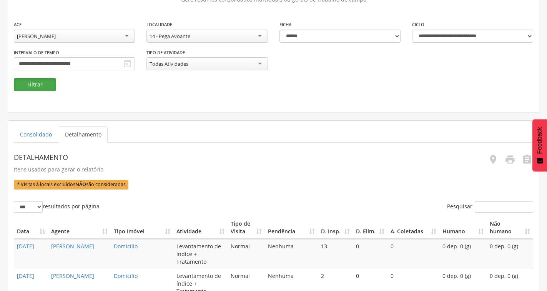
click at [34, 90] on button "Filtrar" at bounding box center [35, 84] width 42 height 13
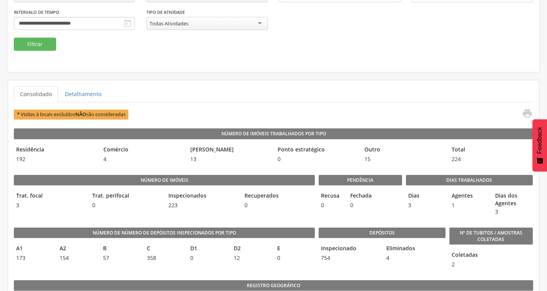
scroll to position [103, 0]
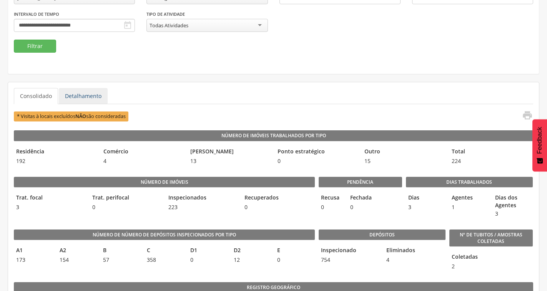
click at [85, 92] on link "Detalhamento" at bounding box center [83, 96] width 49 height 16
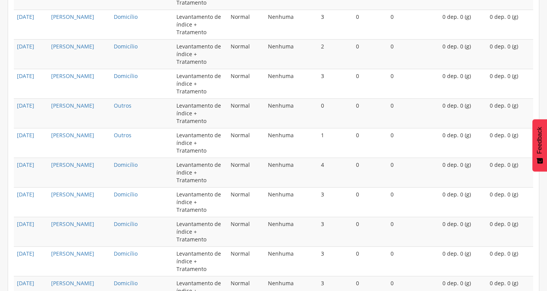
scroll to position [2227, 0]
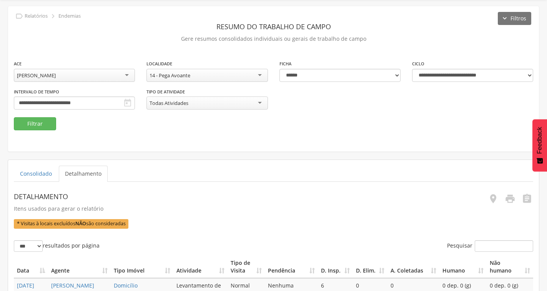
scroll to position [0, 0]
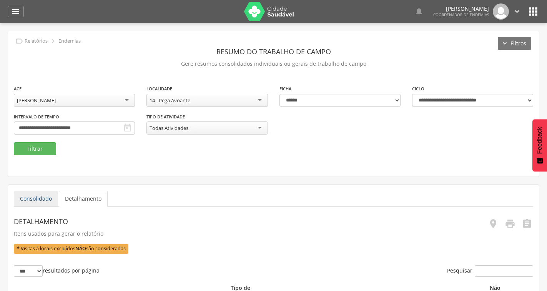
click at [49, 196] on link "Consolidado" at bounding box center [36, 199] width 44 height 16
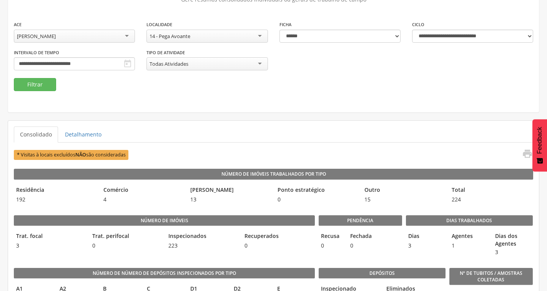
scroll to position [54, 0]
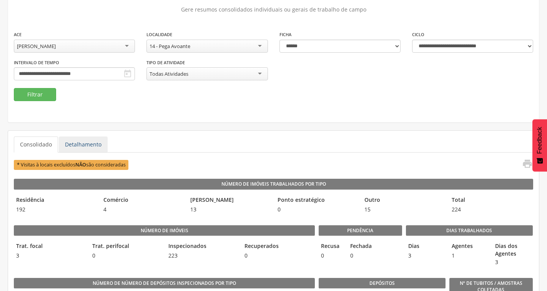
click at [98, 143] on link "Detalhamento" at bounding box center [83, 144] width 49 height 16
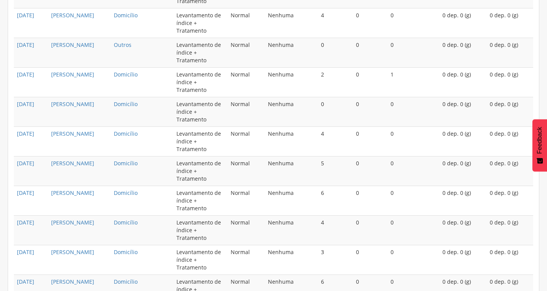
scroll to position [563, 0]
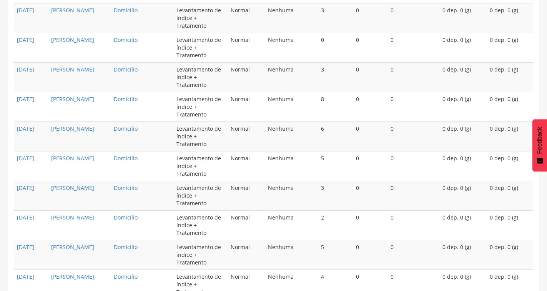
scroll to position [2227, 0]
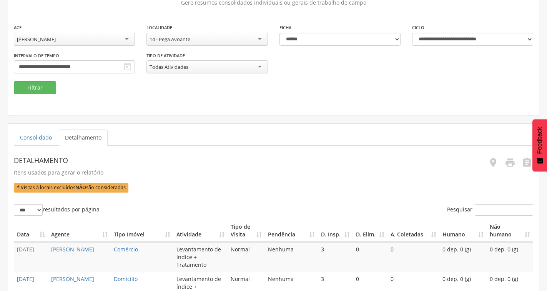
scroll to position [77, 0]
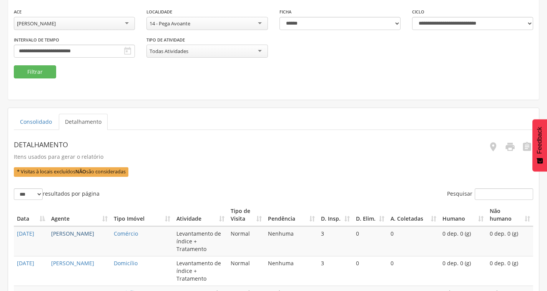
click at [86, 230] on link "[PERSON_NAME]" at bounding box center [72, 233] width 43 height 7
type input "**********"
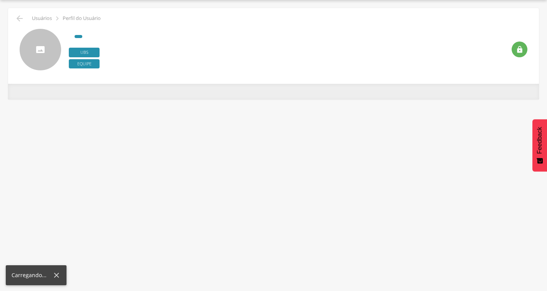
scroll to position [23, 0]
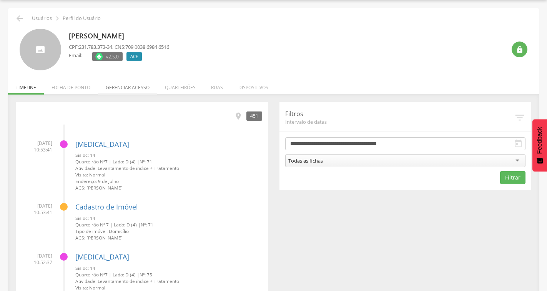
click at [126, 91] on li "Gerenciar acesso" at bounding box center [127, 85] width 59 height 18
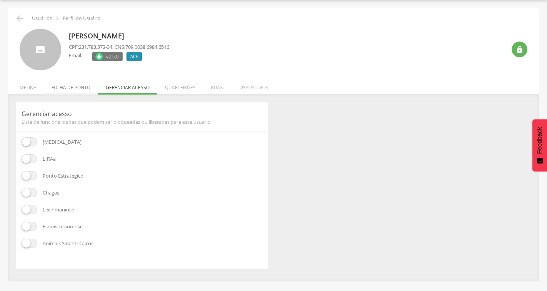
click at [83, 85] on li "Folha de ponto" at bounding box center [71, 85] width 54 height 18
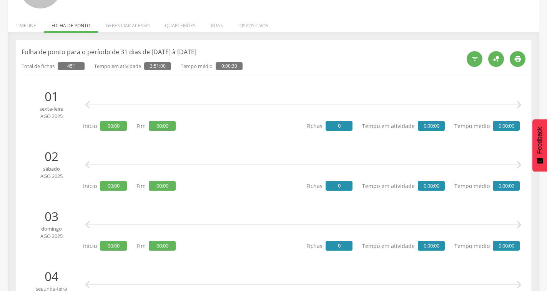
scroll to position [100, 0]
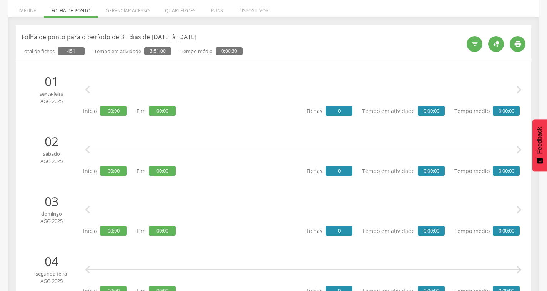
click at [518, 149] on icon "" at bounding box center [518, 149] width 15 height 15
click at [96, 154] on div " " at bounding box center [303, 149] width 433 height 23
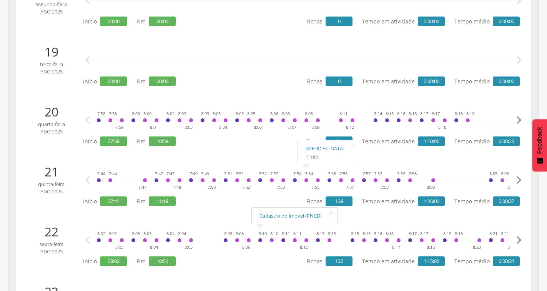
scroll to position [1191, 0]
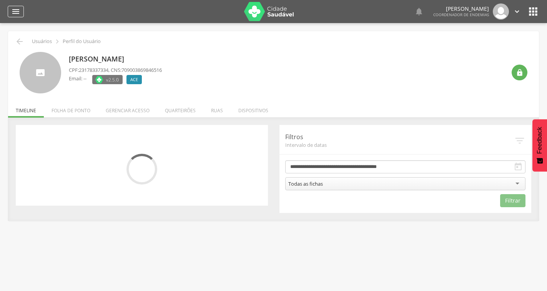
click at [17, 12] on icon "" at bounding box center [15, 11] width 9 height 9
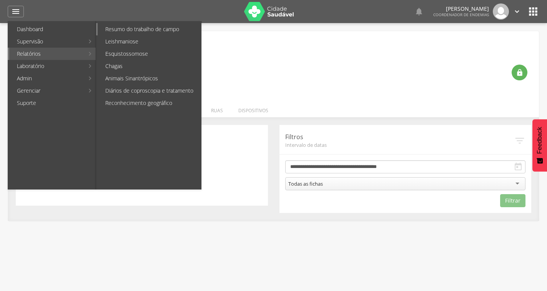
click at [148, 33] on link "Resumo do trabalho de campo" at bounding box center [149, 29] width 103 height 12
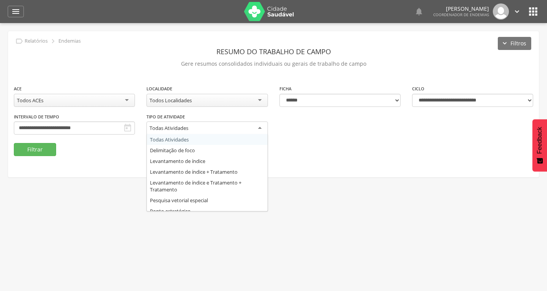
click at [196, 127] on div "Todas Atividades" at bounding box center [206, 128] width 121 height 14
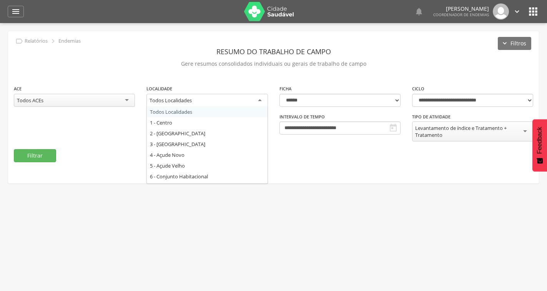
click at [220, 102] on div "Todos Localidades" at bounding box center [206, 101] width 121 height 14
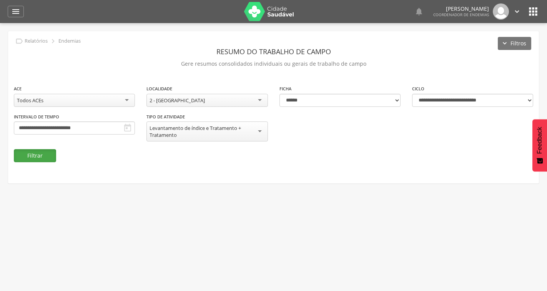
click at [40, 153] on button "Filtrar" at bounding box center [35, 155] width 42 height 13
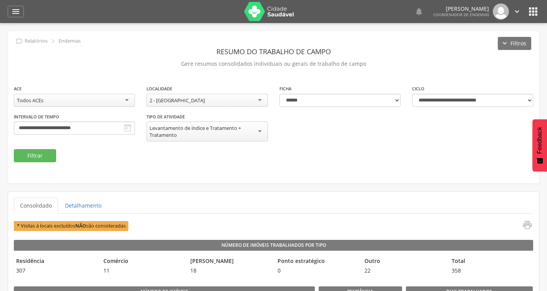
click at [252, 105] on div "2 - Alto do Padeiro" at bounding box center [206, 100] width 121 height 13
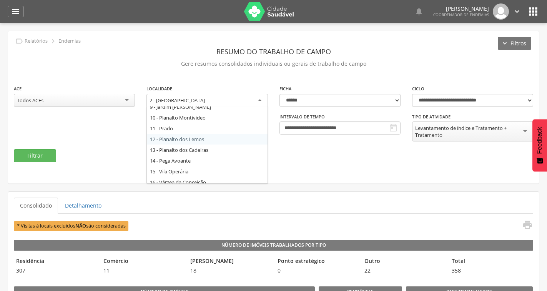
scroll to position [115, 0]
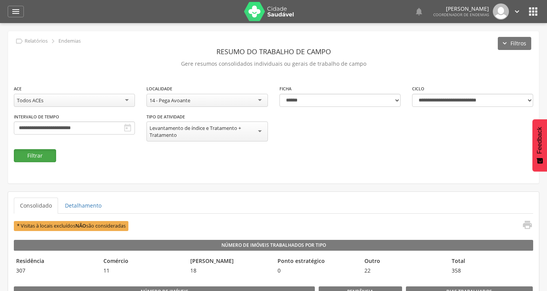
click at [44, 160] on button "Filtrar" at bounding box center [35, 155] width 42 height 13
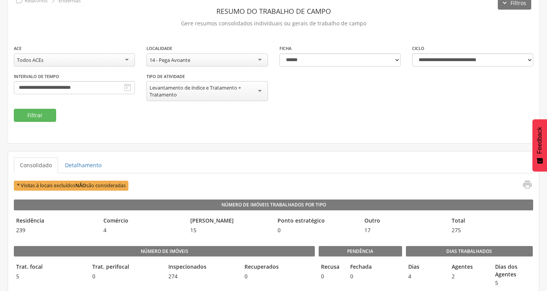
scroll to position [38, 0]
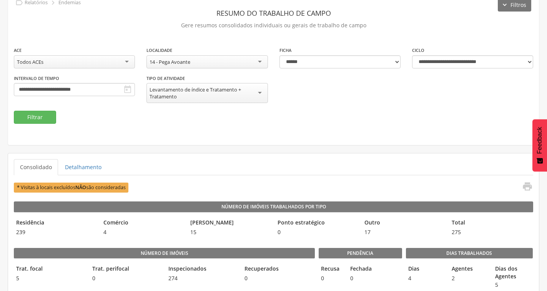
click at [242, 61] on div "14 - Pega Avoante" at bounding box center [206, 61] width 121 height 13
click at [45, 118] on button "Filtrar" at bounding box center [35, 117] width 42 height 13
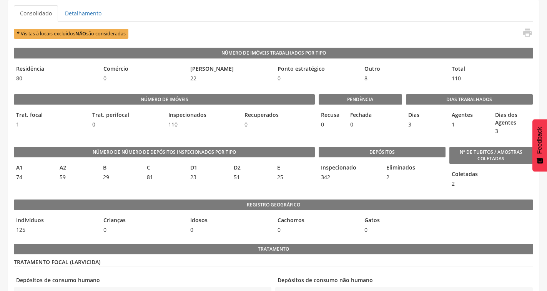
scroll to position [0, 0]
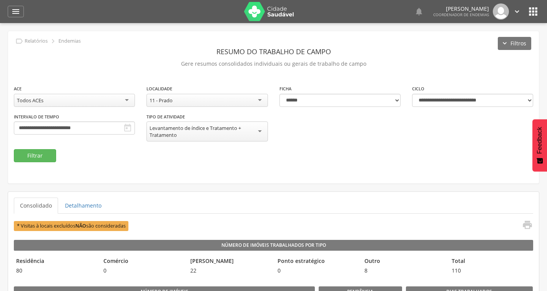
click at [239, 101] on div "11 - Prado" at bounding box center [206, 100] width 121 height 13
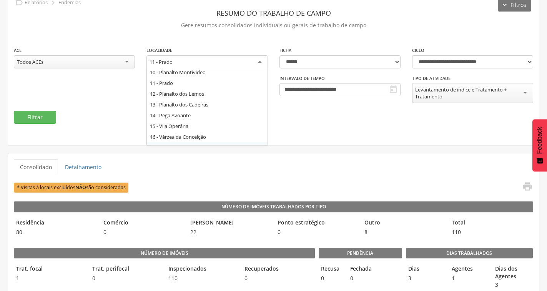
scroll to position [61, 0]
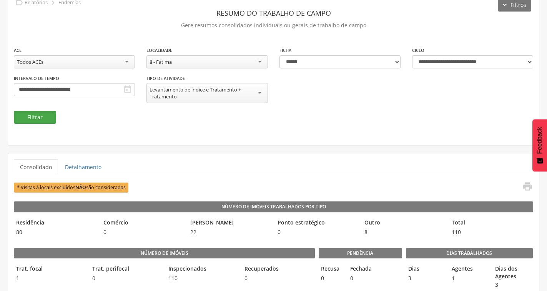
click at [45, 115] on button "Filtrar" at bounding box center [35, 117] width 42 height 13
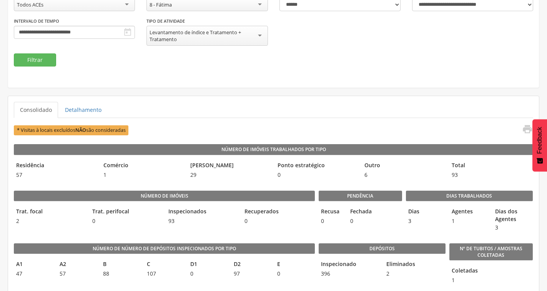
scroll to position [38, 0]
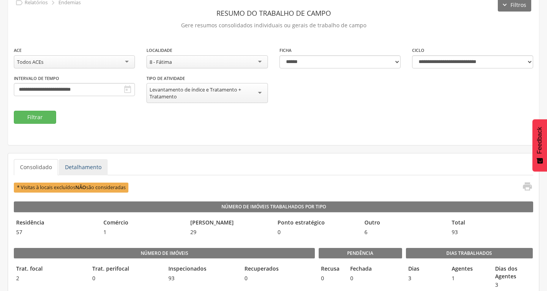
drag, startPoint x: 101, startPoint y: 167, endPoint x: 247, endPoint y: 162, distance: 145.3
click at [101, 167] on link "Detalhamento" at bounding box center [83, 167] width 49 height 16
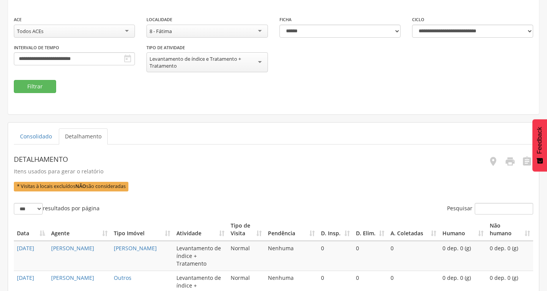
scroll to position [0, 0]
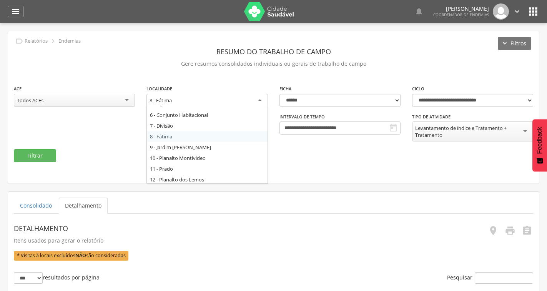
click at [199, 101] on div "8 - Fátima" at bounding box center [206, 101] width 121 height 14
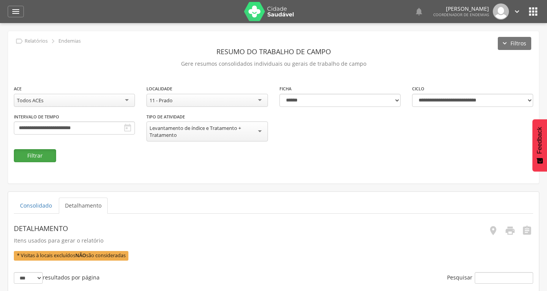
click at [32, 157] on button "Filtrar" at bounding box center [35, 155] width 42 height 13
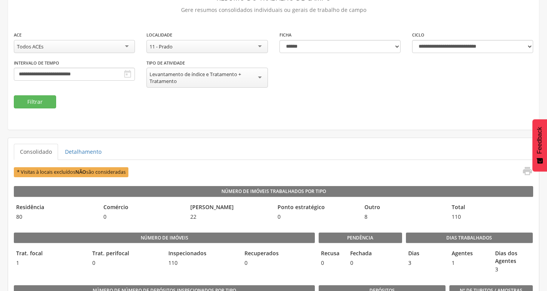
scroll to position [38, 0]
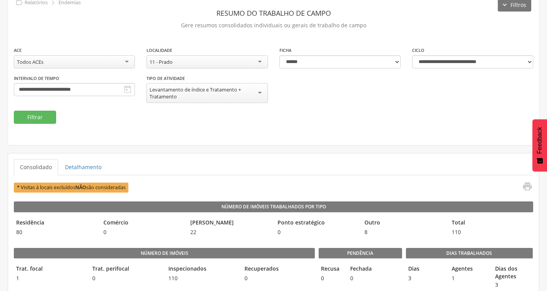
click at [129, 91] on icon "" at bounding box center [127, 89] width 9 height 9
click at [111, 90] on input "**********" at bounding box center [74, 89] width 121 height 13
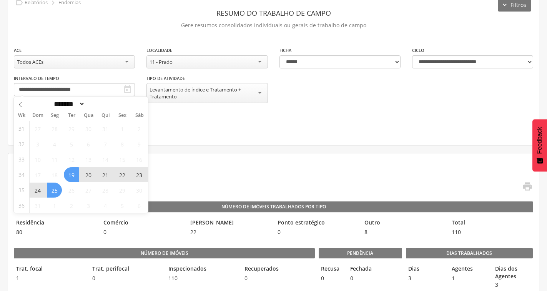
click at [85, 175] on span "20" at bounding box center [88, 174] width 15 height 15
type input "**********"
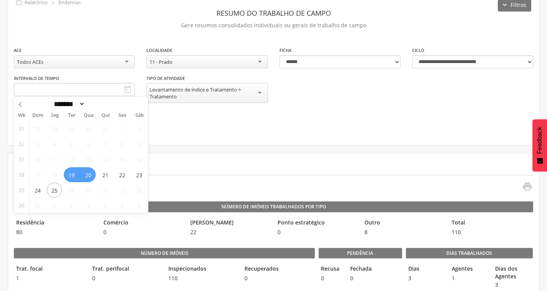
click at [231, 139] on div "**********" at bounding box center [273, 69] width 531 height 152
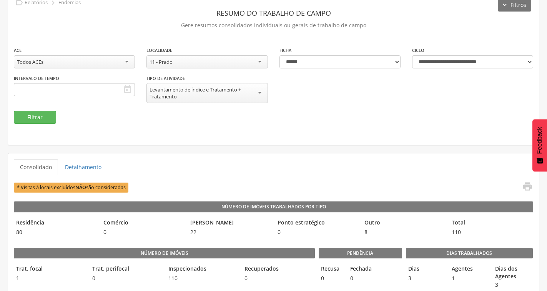
click at [128, 91] on icon "" at bounding box center [127, 89] width 9 height 9
click at [127, 90] on icon "" at bounding box center [127, 89] width 9 height 9
click at [127, 89] on icon "" at bounding box center [127, 89] width 9 height 9
click at [127, 90] on icon "" at bounding box center [127, 89] width 9 height 9
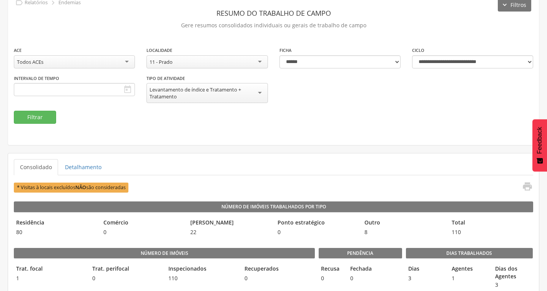
click at [158, 129] on div "**********" at bounding box center [273, 69] width 531 height 152
click at [130, 85] on icon "" at bounding box center [127, 89] width 9 height 9
click at [129, 88] on icon "" at bounding box center [127, 89] width 9 height 9
click at [39, 118] on button "Filtrar" at bounding box center [35, 117] width 42 height 13
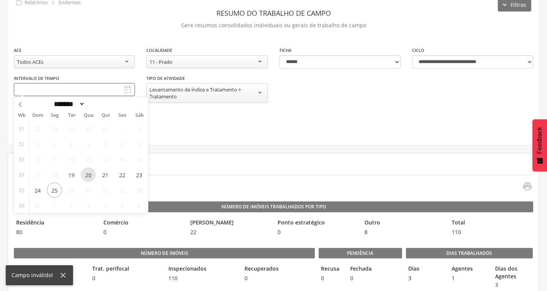
click at [92, 174] on span "20" at bounding box center [88, 174] width 15 height 15
type input "**********"
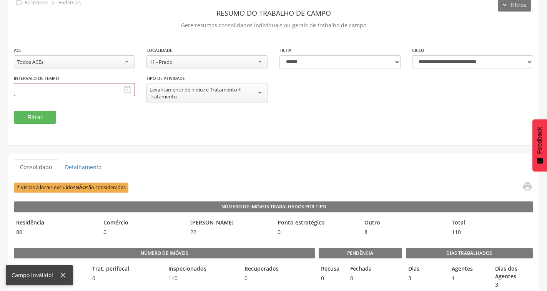
click at [124, 86] on icon "" at bounding box center [127, 89] width 9 height 9
click at [126, 89] on icon "" at bounding box center [127, 89] width 9 height 9
click at [128, 89] on icon "" at bounding box center [127, 89] width 9 height 9
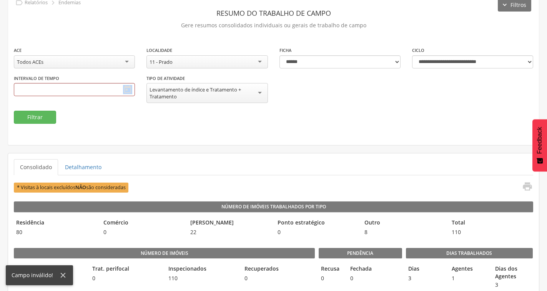
click at [126, 89] on icon "" at bounding box center [127, 89] width 9 height 9
click at [124, 103] on div "**********" at bounding box center [273, 78] width 531 height 65
click at [128, 90] on icon "" at bounding box center [127, 89] width 9 height 9
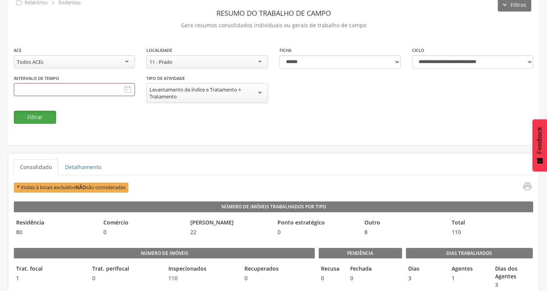
click at [27, 117] on button "Filtrar" at bounding box center [35, 117] width 42 height 13
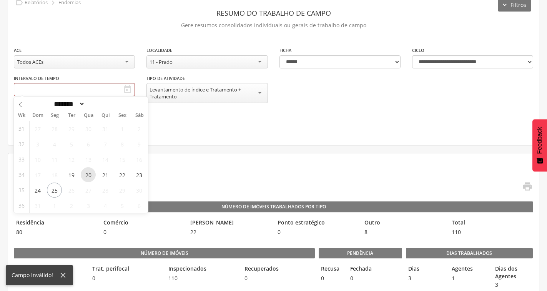
click at [85, 176] on span "20" at bounding box center [88, 174] width 15 height 15
click at [103, 175] on span "21" at bounding box center [105, 174] width 15 height 15
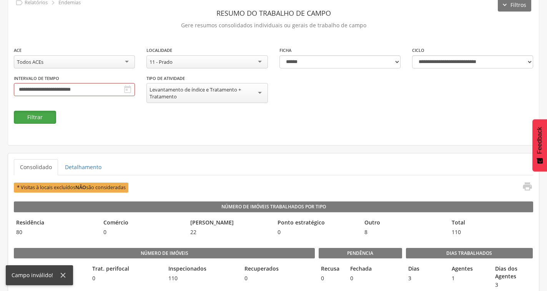
click at [46, 113] on button "Filtrar" at bounding box center [35, 117] width 42 height 13
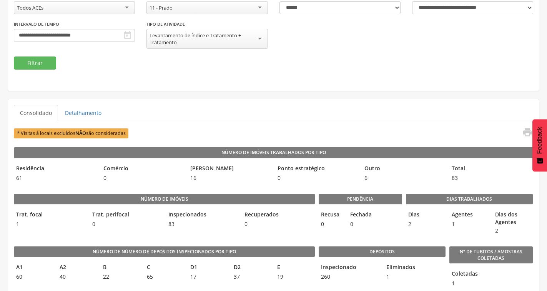
scroll to position [0, 0]
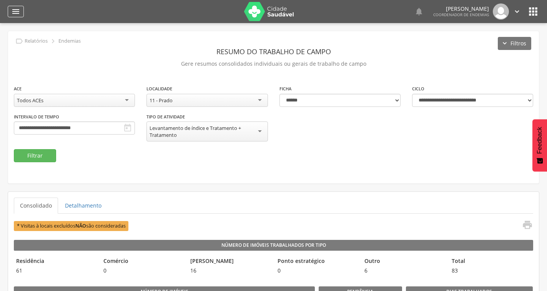
click at [18, 9] on icon "" at bounding box center [15, 11] width 9 height 9
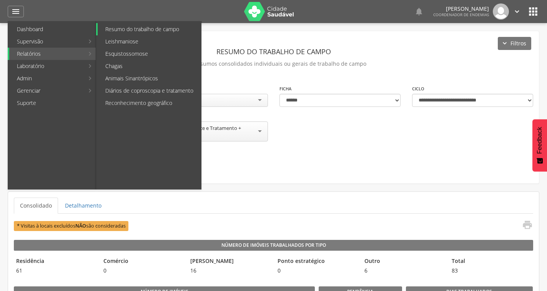
click at [121, 25] on link "Resumo do trabalho de campo" at bounding box center [149, 29] width 103 height 12
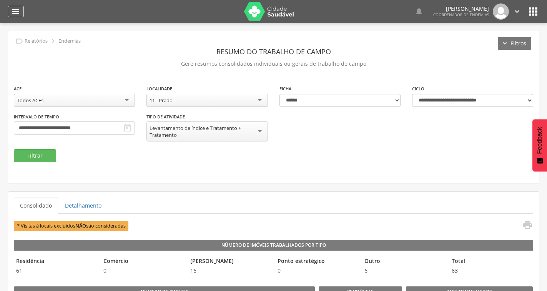
click at [18, 14] on icon "" at bounding box center [15, 11] width 9 height 9
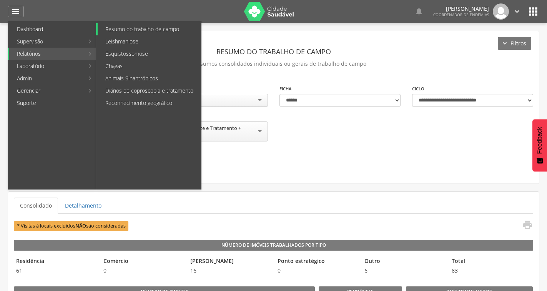
click at [124, 30] on link "Resumo do trabalho de campo" at bounding box center [149, 29] width 103 height 12
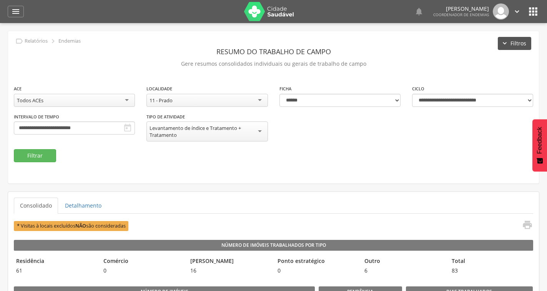
click at [515, 45] on button "Filtros" at bounding box center [514, 43] width 33 height 13
click at [346, 63] on p "Gere resumos consolidados individuais ou gerais de trabalho de campo" at bounding box center [273, 63] width 519 height 11
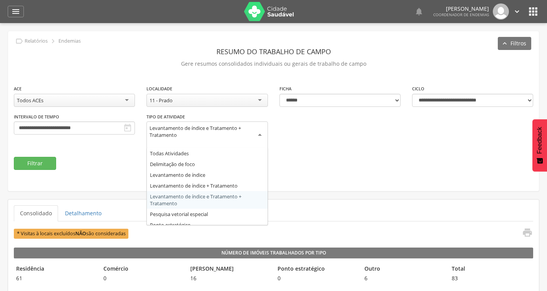
click at [231, 138] on div "Levantamento de índice e Tratamento + Tratamento" at bounding box center [206, 131] width 115 height 14
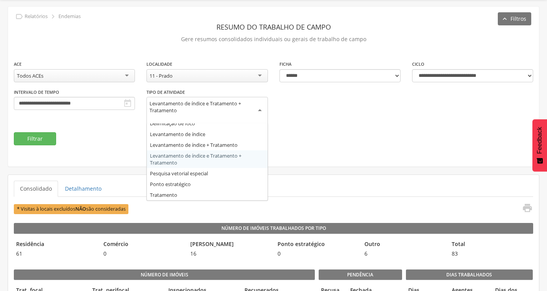
scroll to position [38, 0]
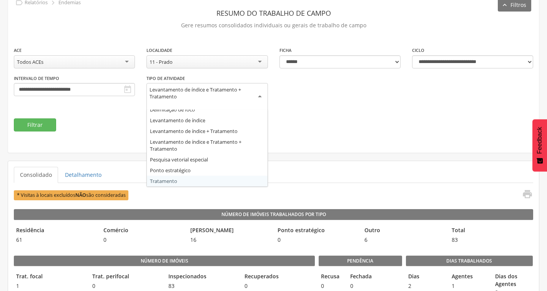
click at [358, 99] on div "**********" at bounding box center [273, 82] width 531 height 72
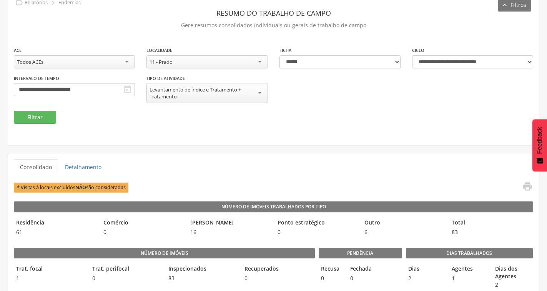
click at [127, 88] on icon "" at bounding box center [127, 89] width 9 height 9
click at [129, 90] on icon "" at bounding box center [127, 89] width 9 height 9
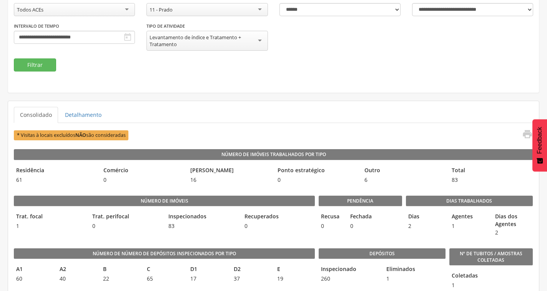
scroll to position [77, 0]
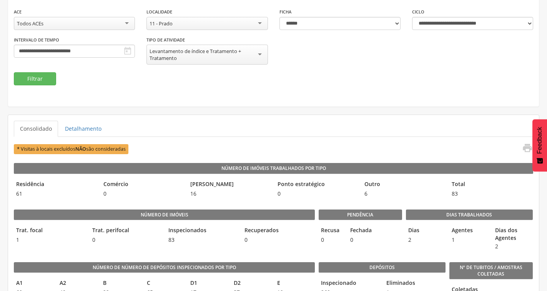
click at [128, 51] on icon "" at bounding box center [127, 50] width 9 height 9
click at [130, 50] on icon "" at bounding box center [127, 50] width 9 height 9
click at [124, 51] on icon "" at bounding box center [127, 50] width 9 height 9
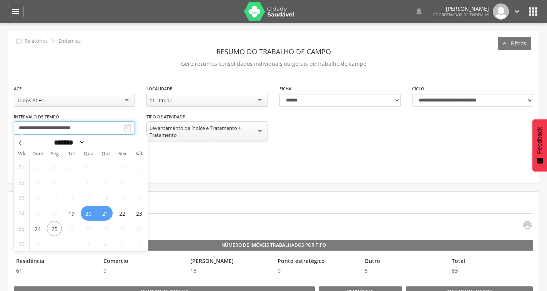
click at [90, 134] on body " Dashboard Supervisão Ranking Aplicativo desatualizado Última sincronização Ma…" at bounding box center [273, 145] width 547 height 291
click at [37, 230] on span "24" at bounding box center [37, 228] width 15 height 15
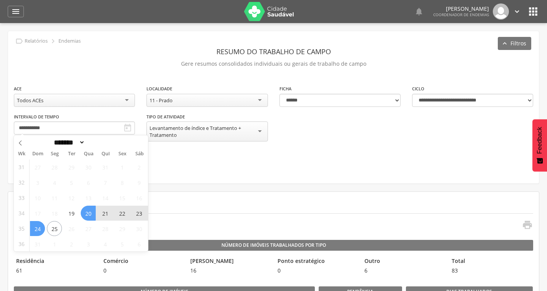
click at [88, 211] on span "20" at bounding box center [88, 213] width 15 height 15
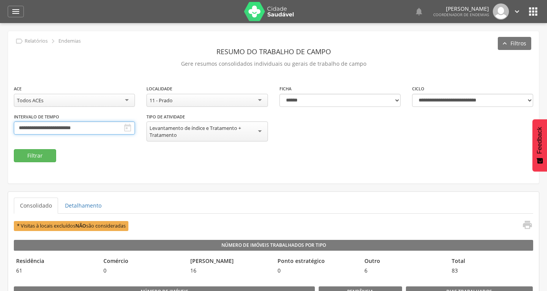
click at [133, 127] on input "**********" at bounding box center [74, 127] width 121 height 13
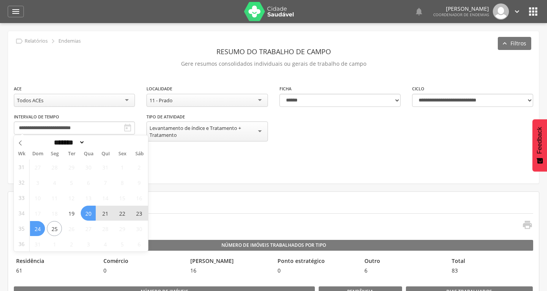
click at [88, 217] on span "20" at bounding box center [88, 213] width 15 height 15
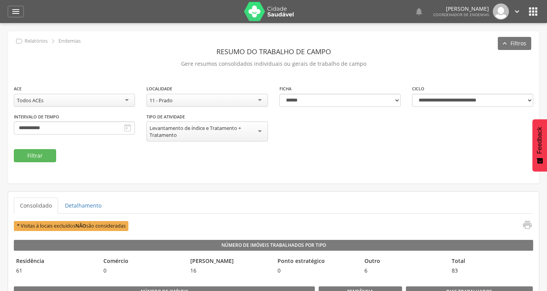
click at [129, 126] on icon "" at bounding box center [127, 127] width 9 height 9
click at [129, 127] on icon "" at bounding box center [127, 127] width 9 height 9
click at [129, 126] on icon "" at bounding box center [127, 127] width 9 height 9
click at [126, 131] on icon "" at bounding box center [127, 127] width 9 height 9
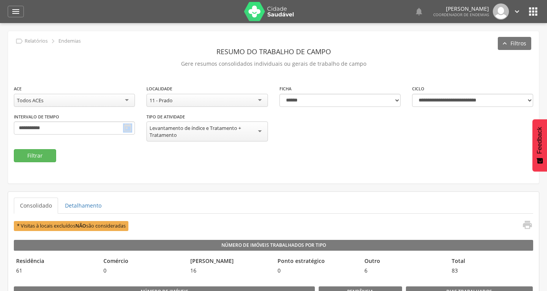
click at [126, 132] on icon "" at bounding box center [127, 127] width 9 height 9
click at [82, 129] on input "**********" at bounding box center [74, 127] width 121 height 13
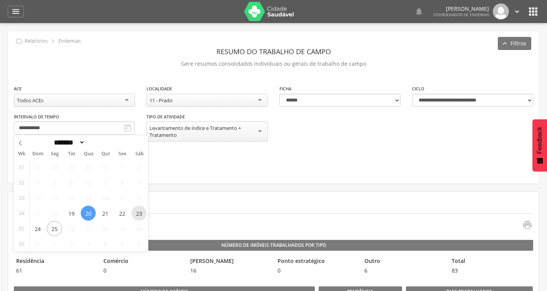
click at [136, 215] on span "23" at bounding box center [138, 213] width 15 height 15
click at [92, 213] on span "20" at bounding box center [88, 213] width 15 height 15
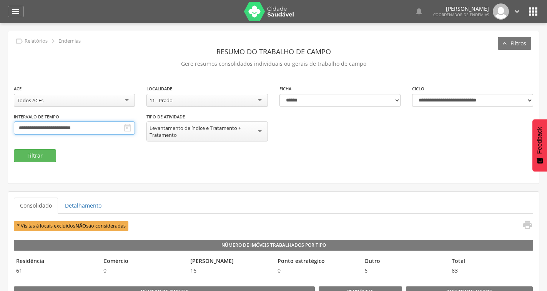
click at [43, 123] on input "**********" at bounding box center [74, 127] width 121 height 13
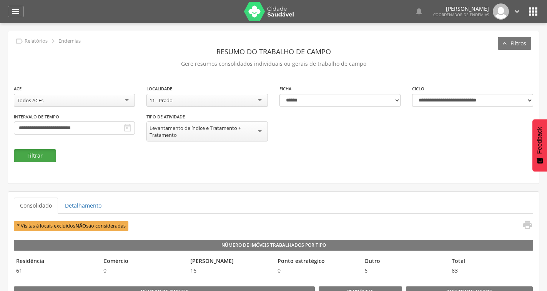
click at [48, 161] on button "Filtrar" at bounding box center [35, 155] width 42 height 13
click at [244, 103] on div "11 - Prado" at bounding box center [206, 100] width 121 height 13
click at [44, 157] on button "Filtrar" at bounding box center [35, 155] width 42 height 13
click at [127, 128] on icon "" at bounding box center [127, 127] width 9 height 9
click at [129, 128] on icon "" at bounding box center [127, 127] width 9 height 9
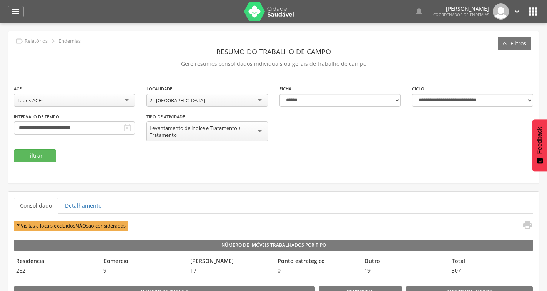
click at [129, 128] on icon "" at bounding box center [127, 127] width 9 height 9
click at [128, 127] on icon "" at bounding box center [127, 127] width 9 height 9
click at [127, 126] on icon "" at bounding box center [127, 127] width 9 height 9
click at [126, 126] on icon "" at bounding box center [127, 127] width 9 height 9
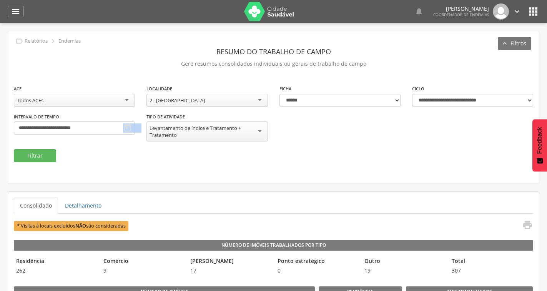
click at [129, 128] on icon "" at bounding box center [127, 127] width 9 height 9
click at [113, 128] on input "**********" at bounding box center [74, 127] width 121 height 13
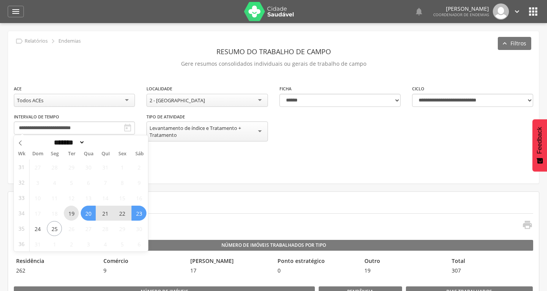
click at [71, 212] on span "19" at bounding box center [71, 213] width 15 height 15
click at [50, 234] on span "25" at bounding box center [54, 228] width 15 height 15
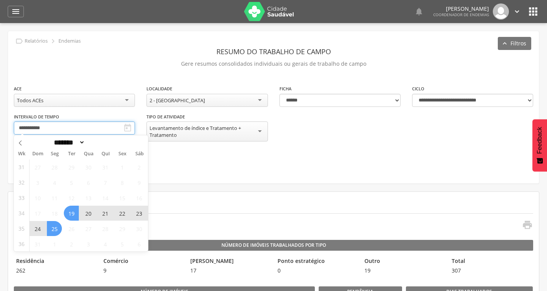
type input "**********"
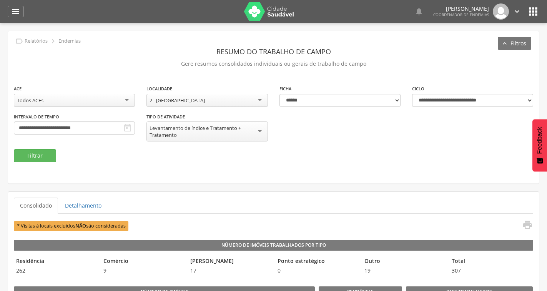
click at [201, 103] on div "2 - Alto do Padeiro" at bounding box center [206, 100] width 121 height 13
click at [51, 159] on button "Filtrar" at bounding box center [35, 155] width 42 height 13
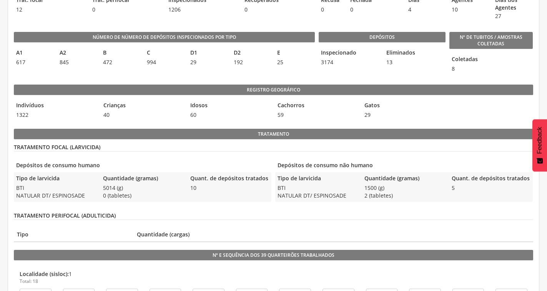
scroll to position [307, 0]
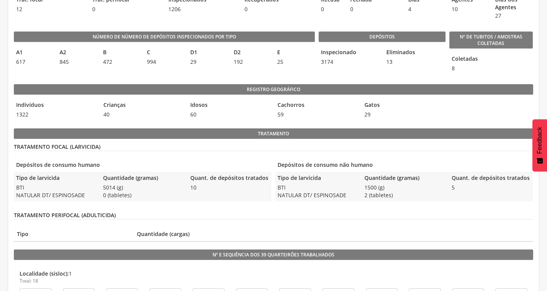
click at [131, 189] on span "5014 (g) 0 (tabletes)" at bounding box center [142, 191] width 83 height 15
click at [110, 189] on span "5014 (g) 0 (tabletes)" at bounding box center [142, 191] width 83 height 15
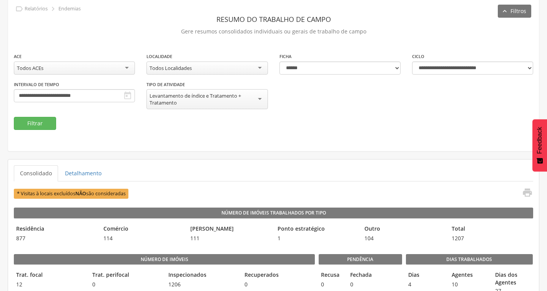
scroll to position [0, 0]
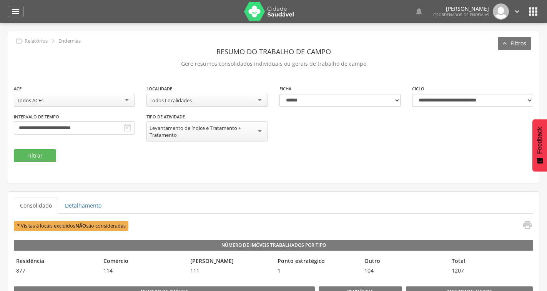
click at [263, 10] on img at bounding box center [269, 11] width 50 height 19
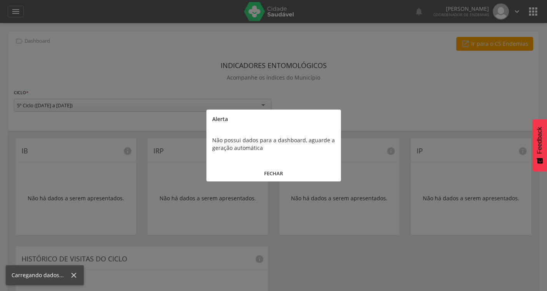
click at [494, 46] on div at bounding box center [273, 145] width 547 height 291
click at [280, 175] on button "FECHAR" at bounding box center [273, 173] width 134 height 17
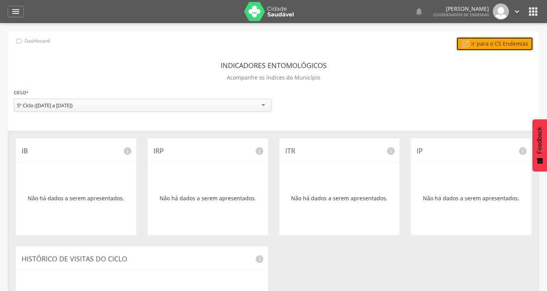
click at [513, 46] on link " Ir para o CS Endemias" at bounding box center [494, 44] width 77 height 14
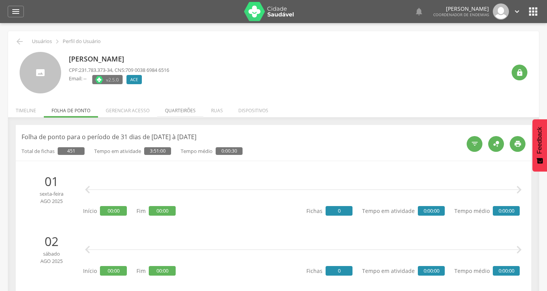
click at [174, 110] on li "Quarteirões" at bounding box center [180, 109] width 46 height 18
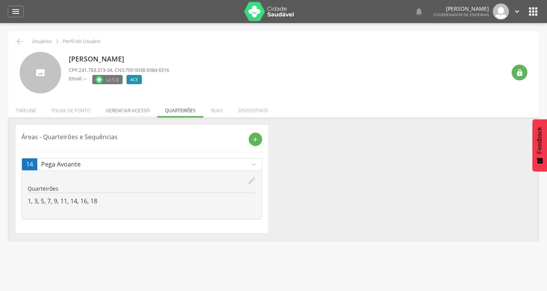
click at [113, 113] on li "Gerenciar acesso" at bounding box center [127, 109] width 59 height 18
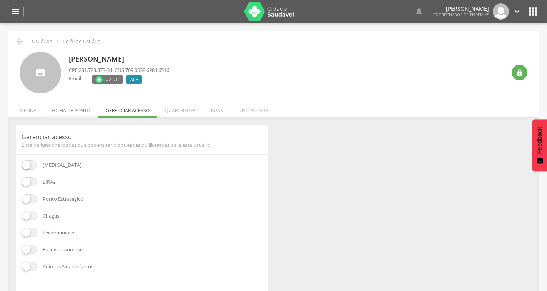
click at [91, 107] on li "Folha de ponto" at bounding box center [71, 109] width 54 height 18
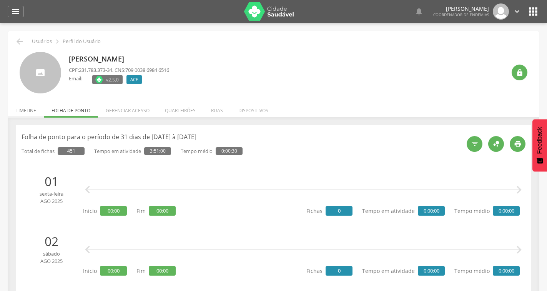
click at [31, 112] on li "Timeline" at bounding box center [26, 109] width 36 height 18
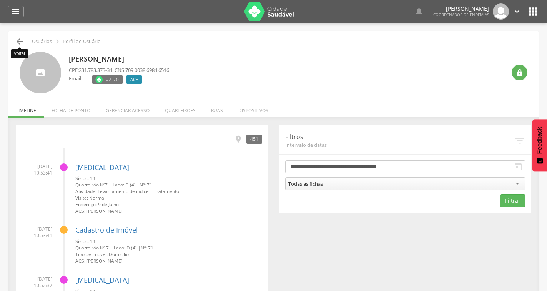
click at [18, 43] on icon "" at bounding box center [19, 41] width 9 height 9
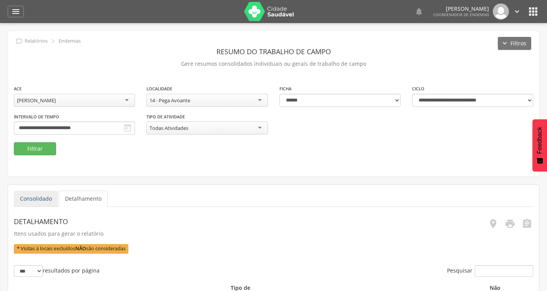
click at [45, 201] on link "Consolidado" at bounding box center [36, 199] width 44 height 16
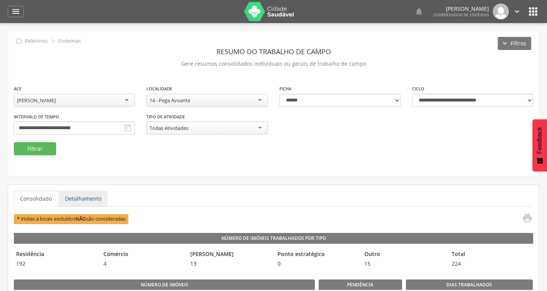
click at [90, 199] on link "Detalhamento" at bounding box center [83, 199] width 49 height 16
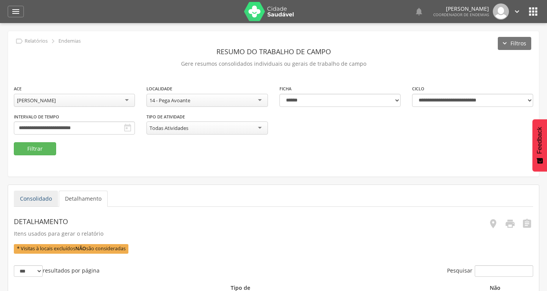
click at [46, 200] on link "Consolidado" at bounding box center [36, 199] width 44 height 16
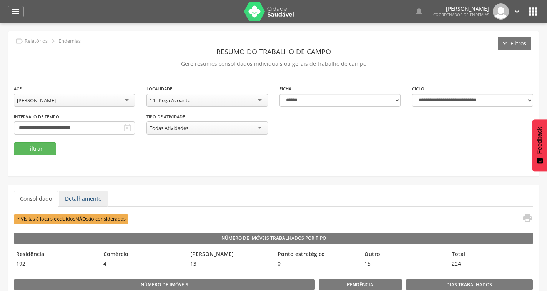
click at [93, 197] on link "Detalhamento" at bounding box center [83, 199] width 49 height 16
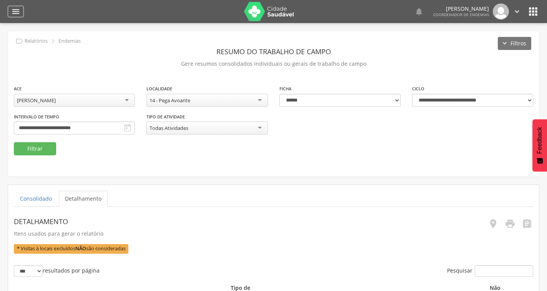
click at [13, 11] on icon "" at bounding box center [15, 11] width 9 height 9
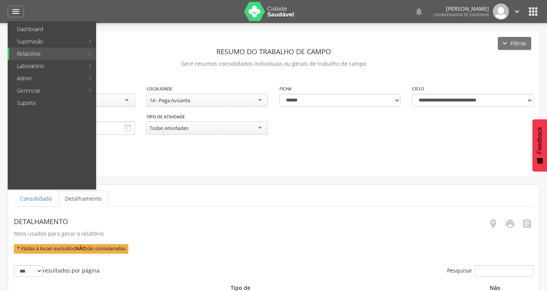
click at [237, 37] on div "**********" at bounding box center [273, 103] width 531 height 145
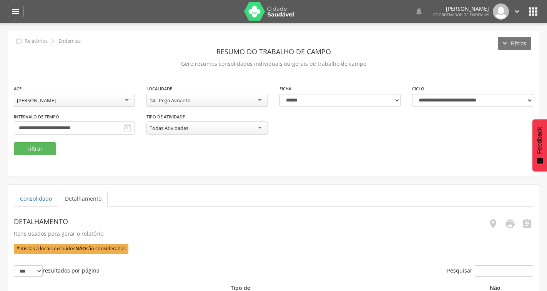
click at [267, 10] on img at bounding box center [269, 11] width 50 height 19
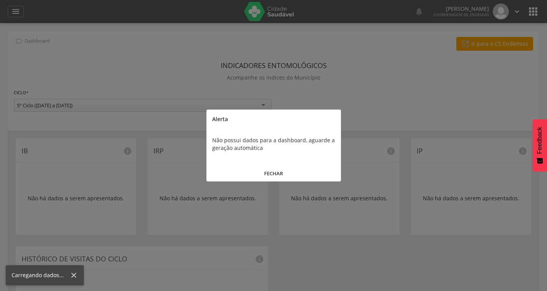
click at [272, 173] on button "FECHAR" at bounding box center [273, 173] width 134 height 17
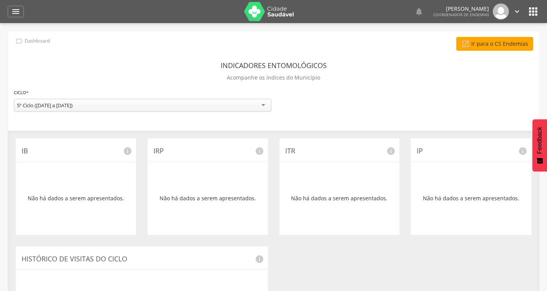
click at [516, 46] on link " Ir para o CS Endemias" at bounding box center [494, 44] width 77 height 14
click at [15, 10] on icon "" at bounding box center [15, 11] width 9 height 9
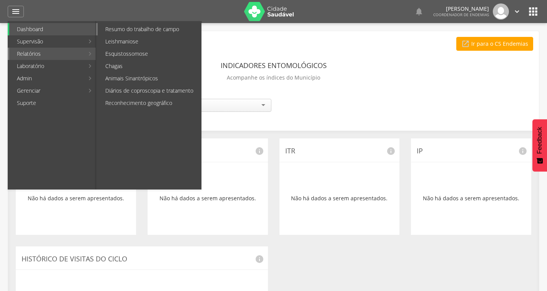
click at [120, 30] on link "Resumo do trabalho de campo" at bounding box center [149, 29] width 103 height 12
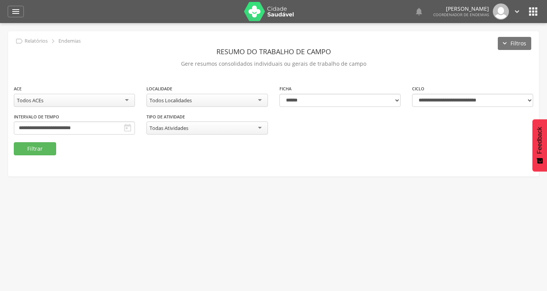
click at [204, 99] on div "Todos Localidades" at bounding box center [206, 100] width 121 height 13
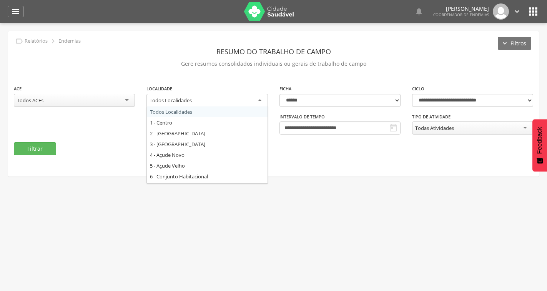
click at [202, 101] on div "Todos Localidades" at bounding box center [206, 101] width 121 height 14
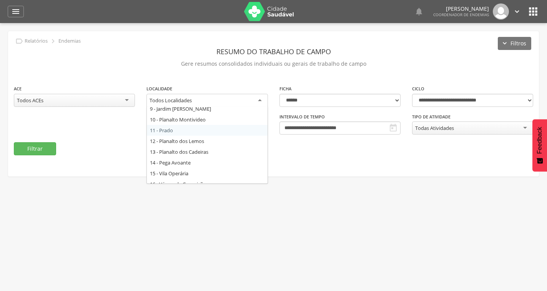
scroll to position [61, 0]
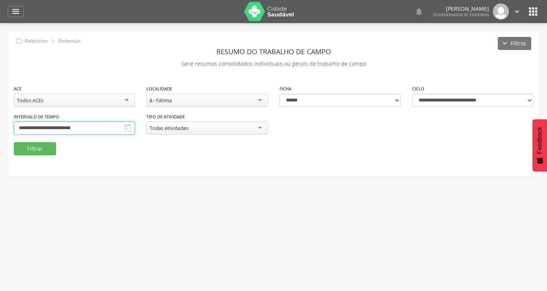
click at [97, 125] on input "**********" at bounding box center [74, 127] width 121 height 13
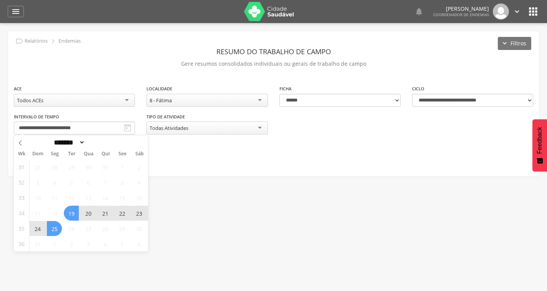
click at [34, 231] on span "24" at bounding box center [37, 228] width 15 height 15
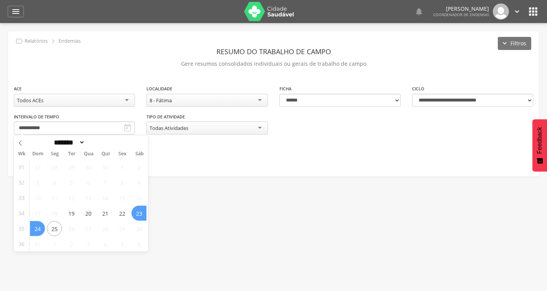
click at [136, 215] on span "23" at bounding box center [138, 213] width 15 height 15
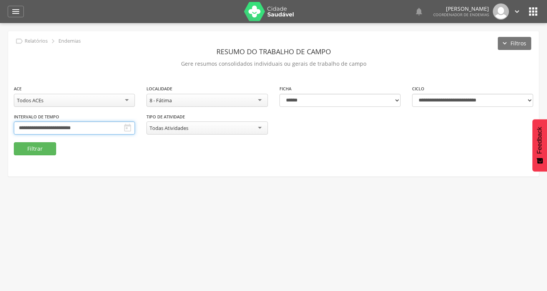
click at [102, 129] on input "**********" at bounding box center [74, 127] width 121 height 13
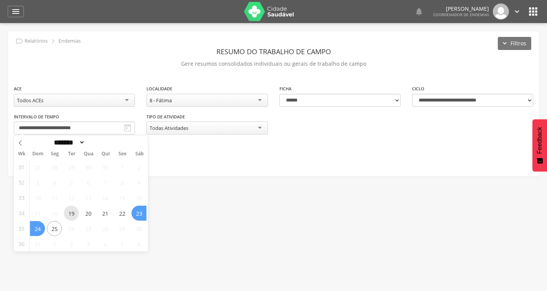
click at [73, 213] on span "19" at bounding box center [71, 213] width 15 height 15
click at [139, 214] on span "23" at bounding box center [138, 213] width 15 height 15
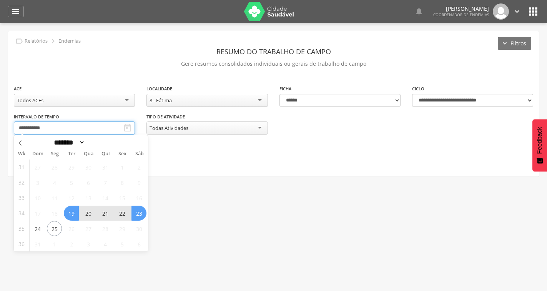
type input "**********"
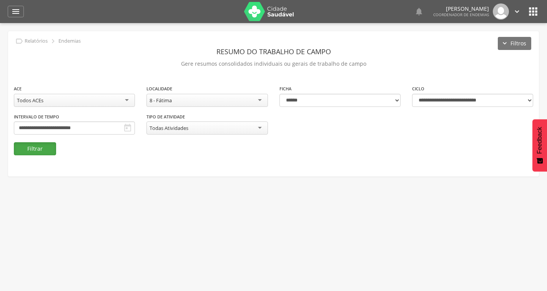
click at [32, 151] on button "Filtrar" at bounding box center [35, 148] width 42 height 13
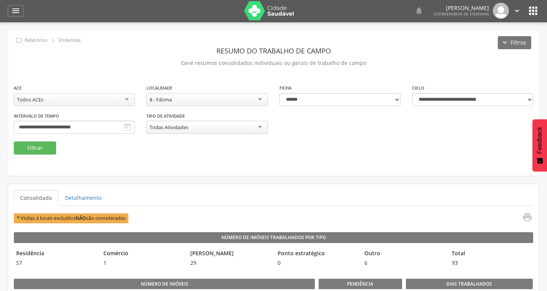
scroll to position [0, 0]
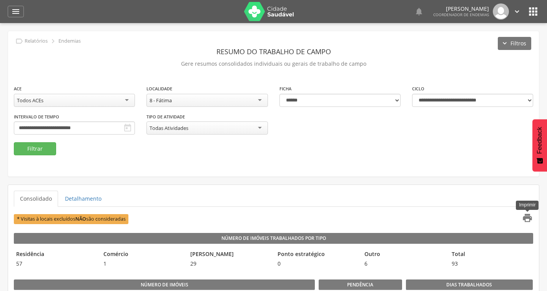
click at [531, 220] on icon "" at bounding box center [527, 217] width 11 height 11
